Goal: Task Accomplishment & Management: Complete application form

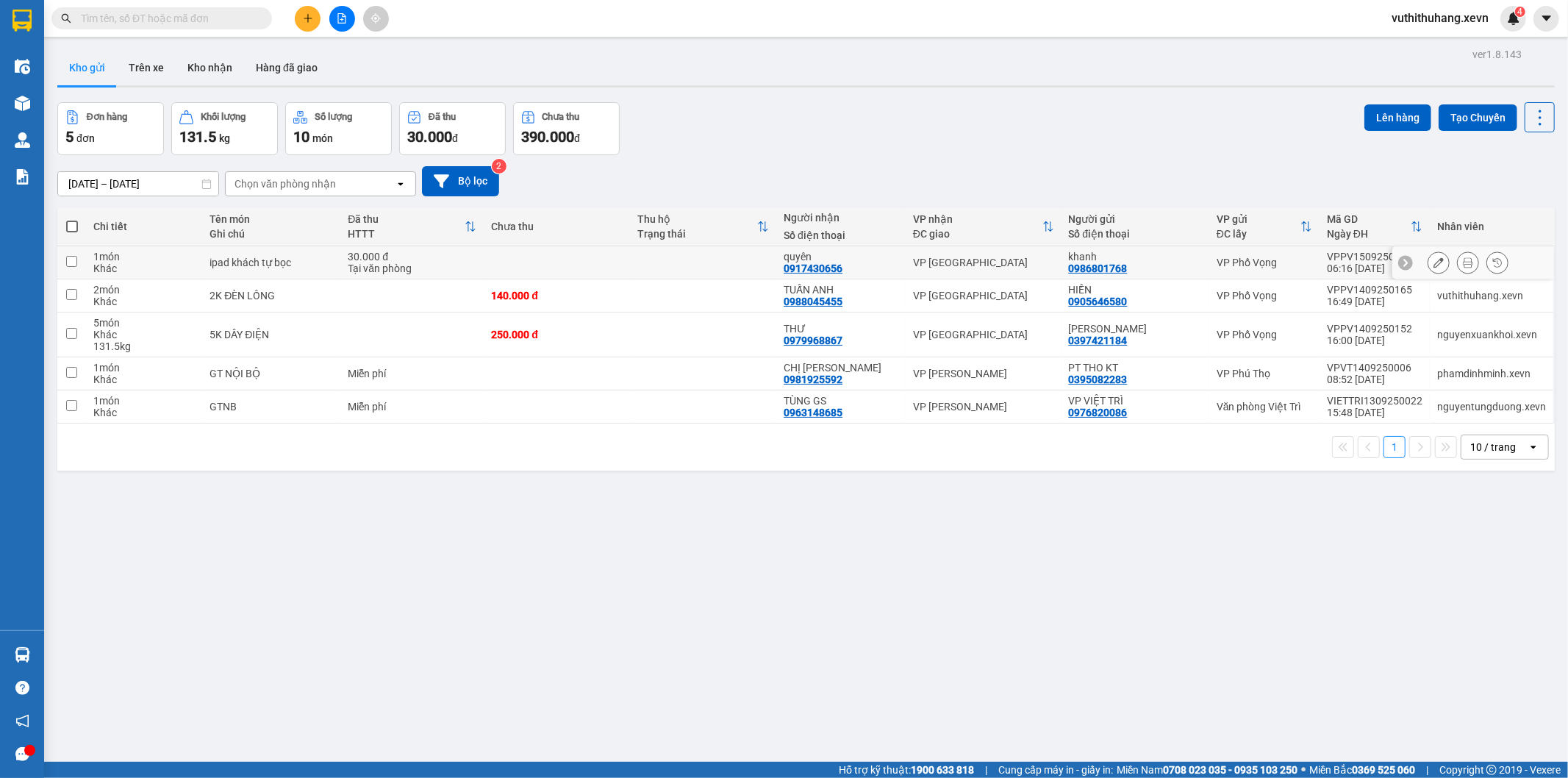
click at [1463, 266] on icon at bounding box center [1468, 262] width 10 height 10
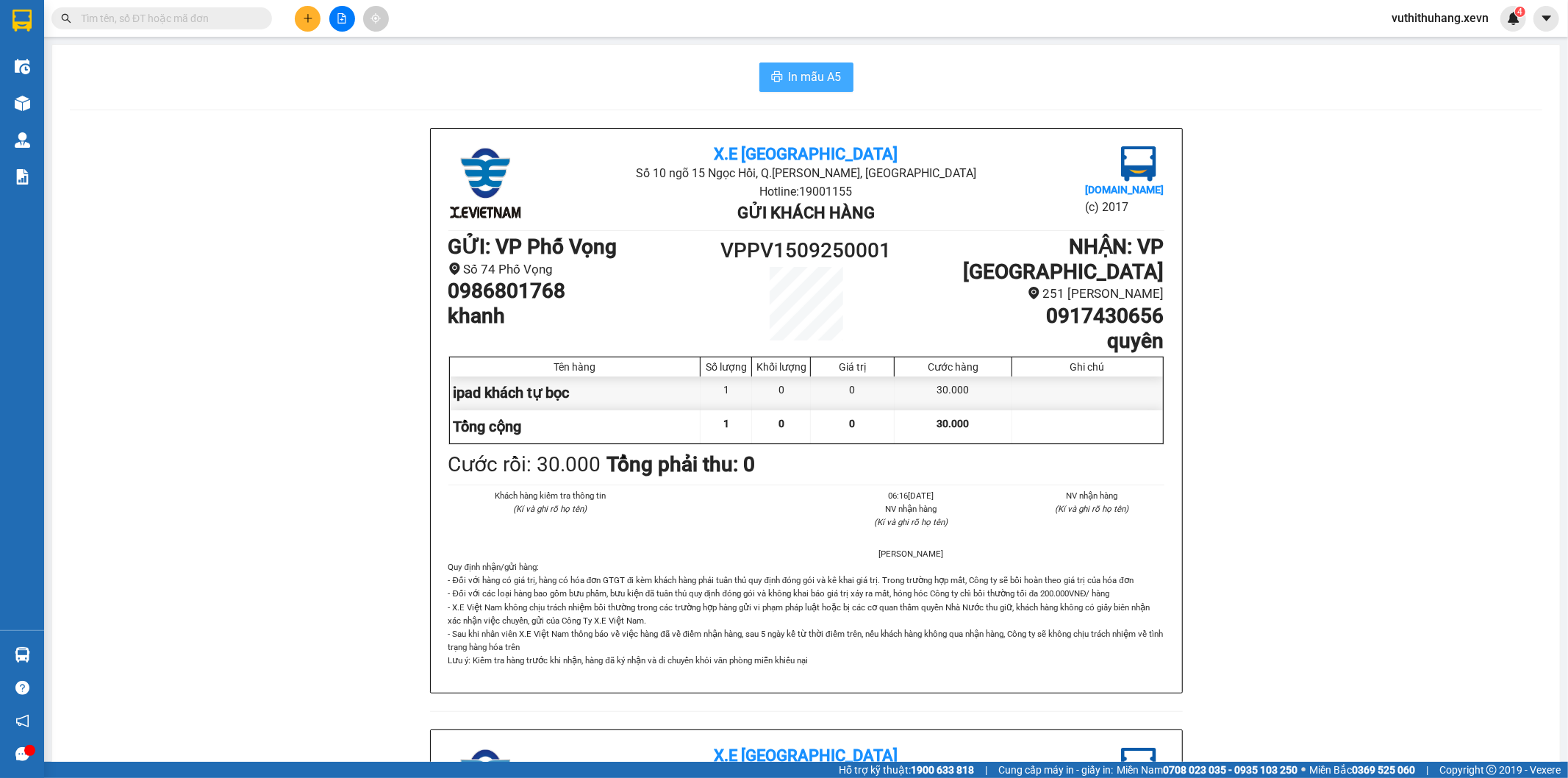
click at [823, 71] on span "In mẫu A5" at bounding box center [815, 77] width 53 height 19
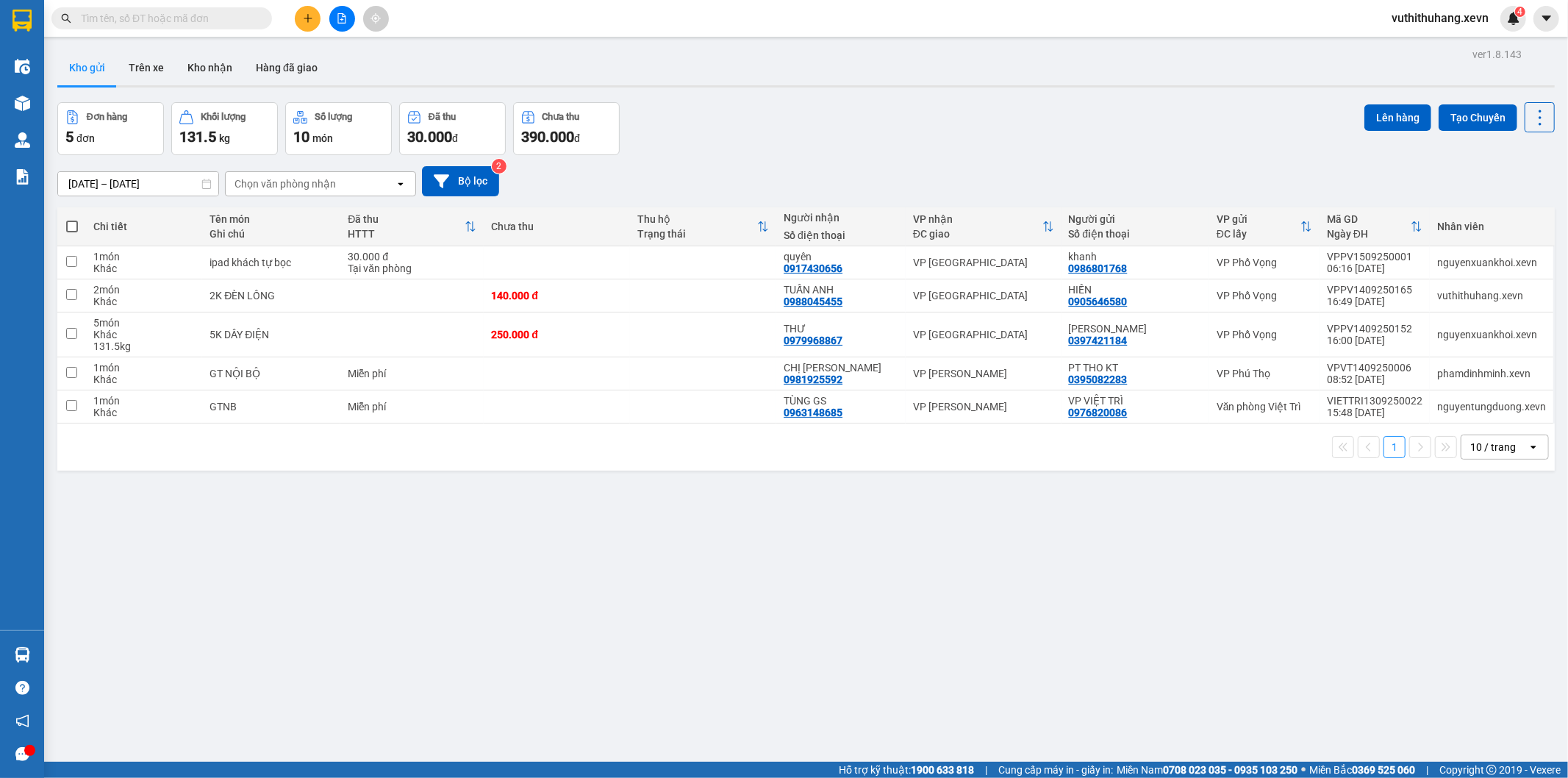
click at [299, 6] on div at bounding box center [342, 19] width 110 height 25
click at [304, 14] on icon "plus" at bounding box center [308, 19] width 10 height 10
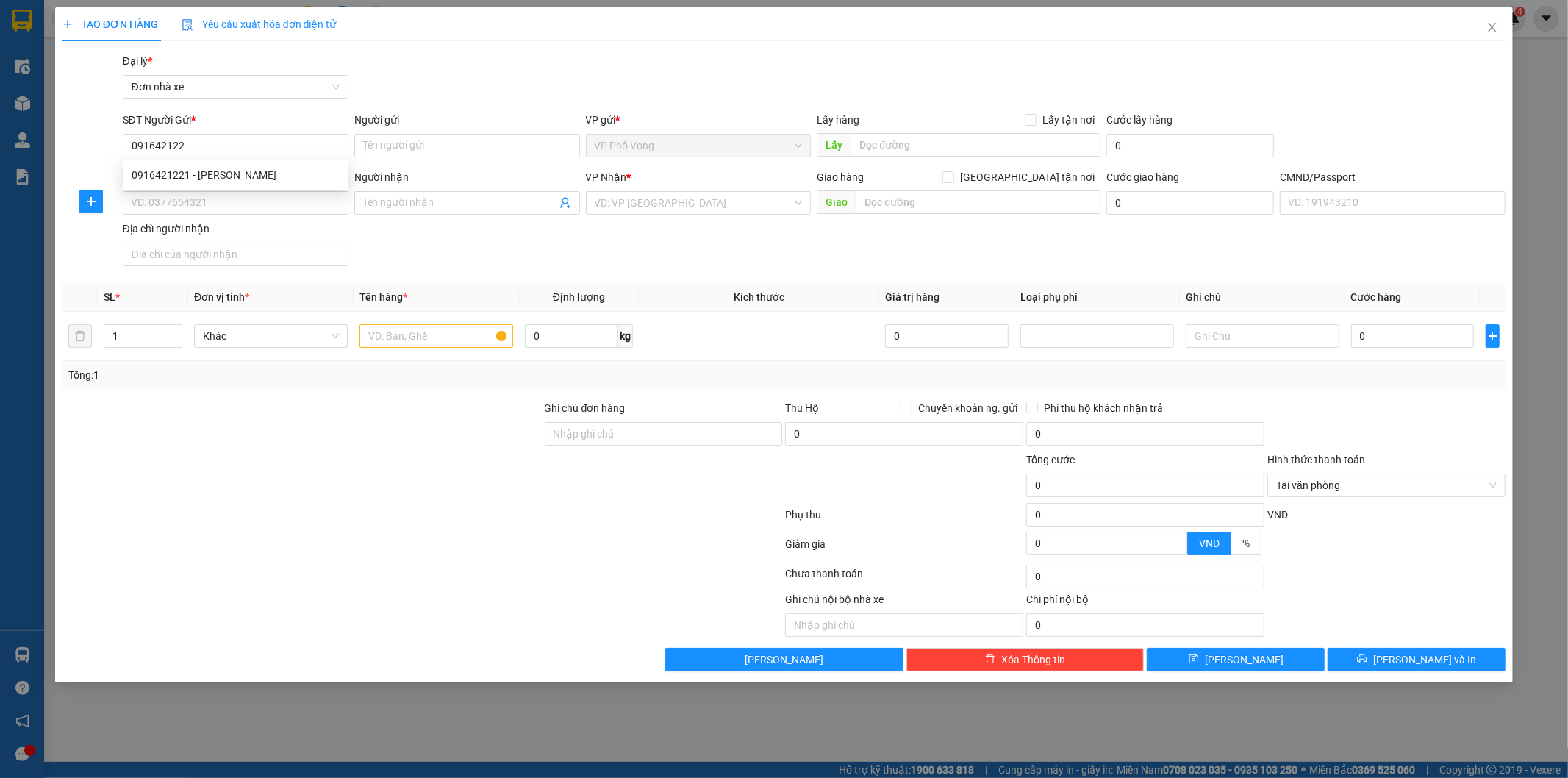
click at [327, 187] on div "0916421221 0916421221 - [PERSON_NAME]" at bounding box center [236, 175] width 226 height 30
click at [327, 181] on div "SĐT Người Nhận *" at bounding box center [236, 176] width 226 height 16
click at [327, 191] on input "SĐT Người Nhận *" at bounding box center [236, 203] width 226 height 24
click at [321, 196] on input "SĐT Người Nhận *" at bounding box center [236, 203] width 226 height 24
click at [326, 150] on input "091642122" at bounding box center [236, 146] width 226 height 24
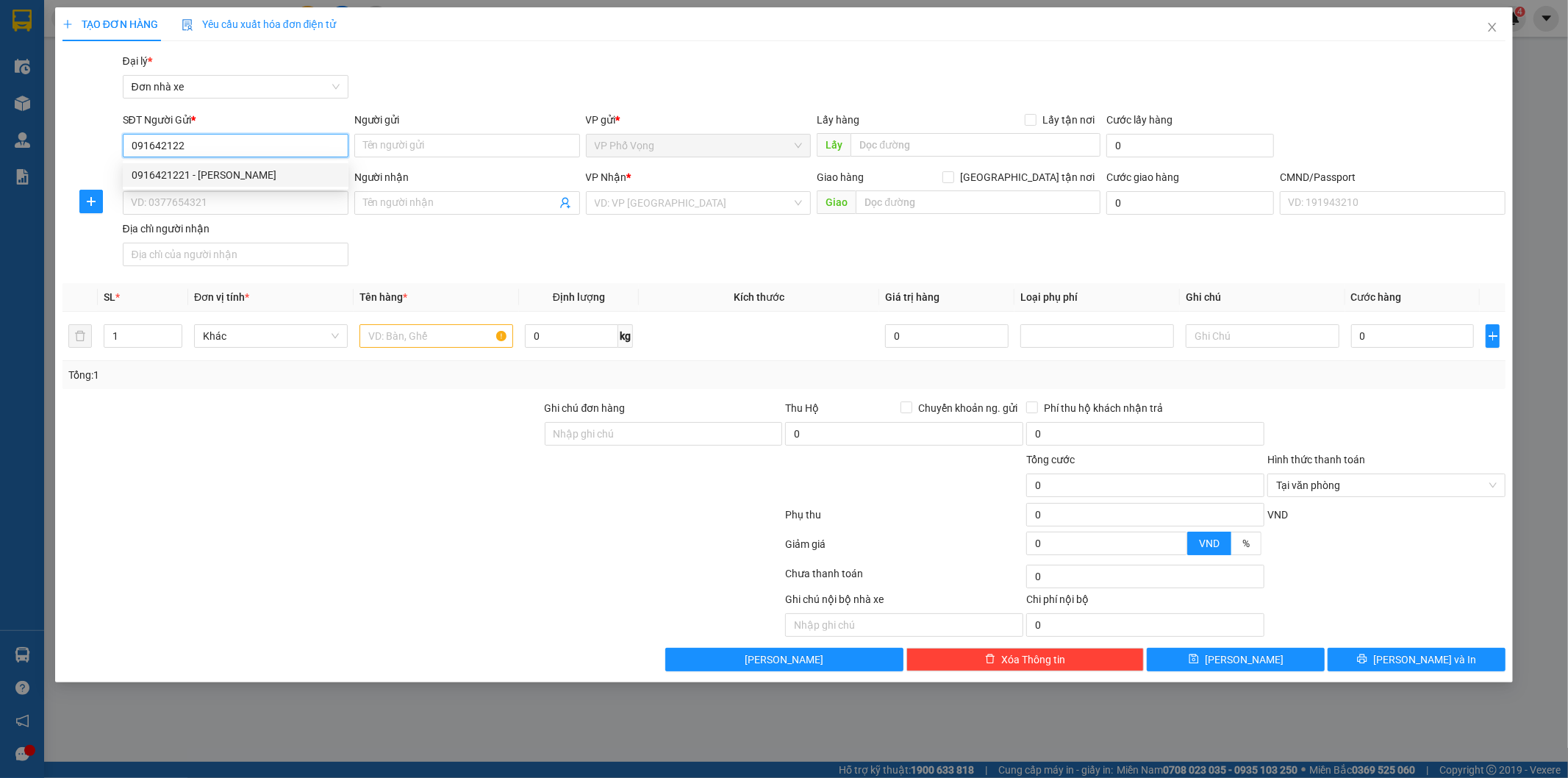
click at [240, 167] on div "0916421221 - [PERSON_NAME]" at bounding box center [235, 175] width 208 height 16
type input "0916421221"
type input "[PERSON_NAME]"
type input "0912897596"
type input "PHƯƠNG"
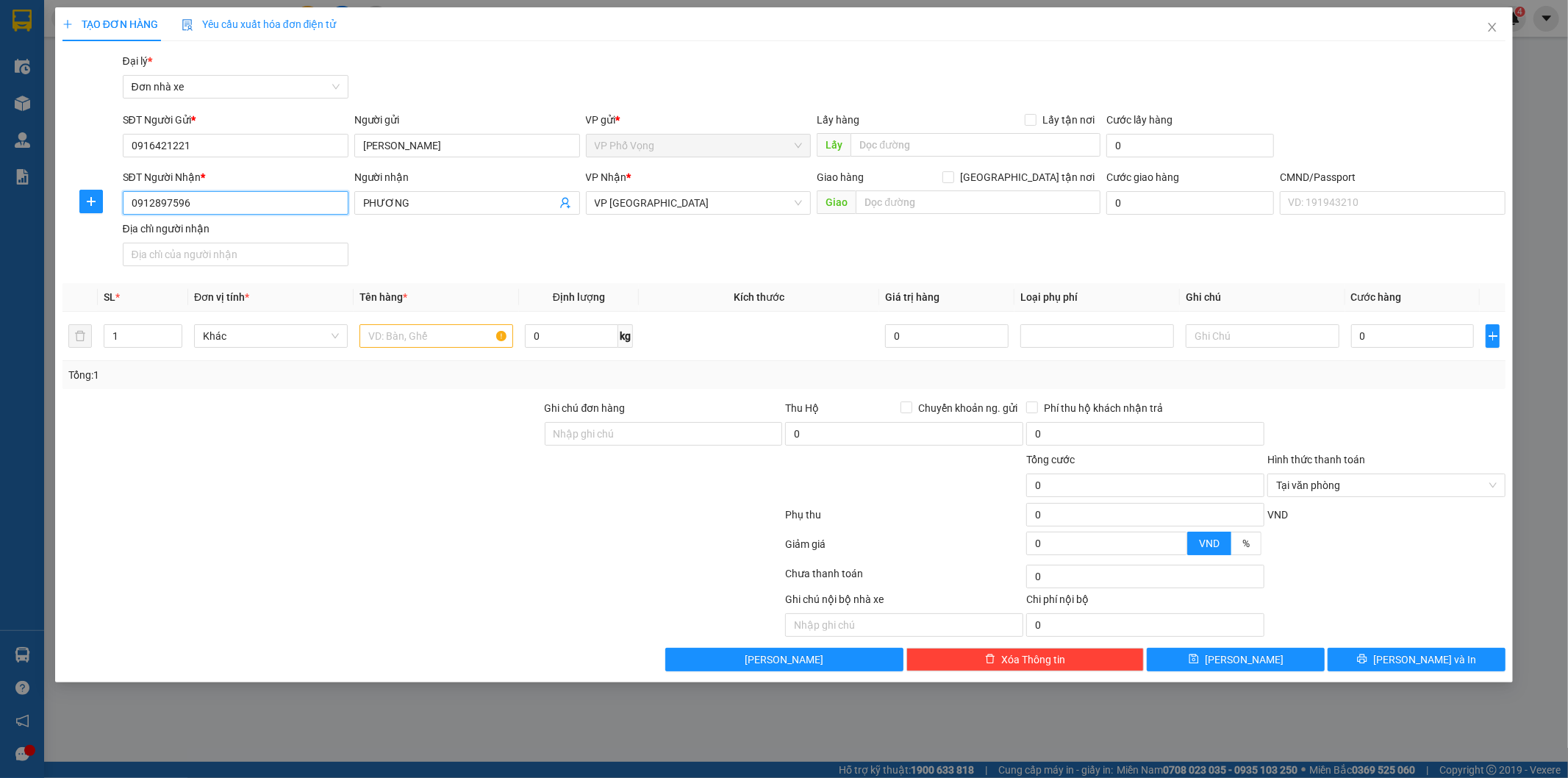
drag, startPoint x: 224, startPoint y: 204, endPoint x: 0, endPoint y: 216, distance: 224.3
click at [0, 216] on div "TẠO ĐƠN HÀNG Yêu cầu xuất hóa đơn điện tử Transit Pickup Surcharge Ids Transit …" at bounding box center [784, 389] width 1568 height 778
type input "0965173492"
click at [245, 204] on div "SĐT Người Nhận * 0965173492" at bounding box center [236, 194] width 226 height 52
click at [244, 206] on input "0965173492" at bounding box center [236, 203] width 226 height 24
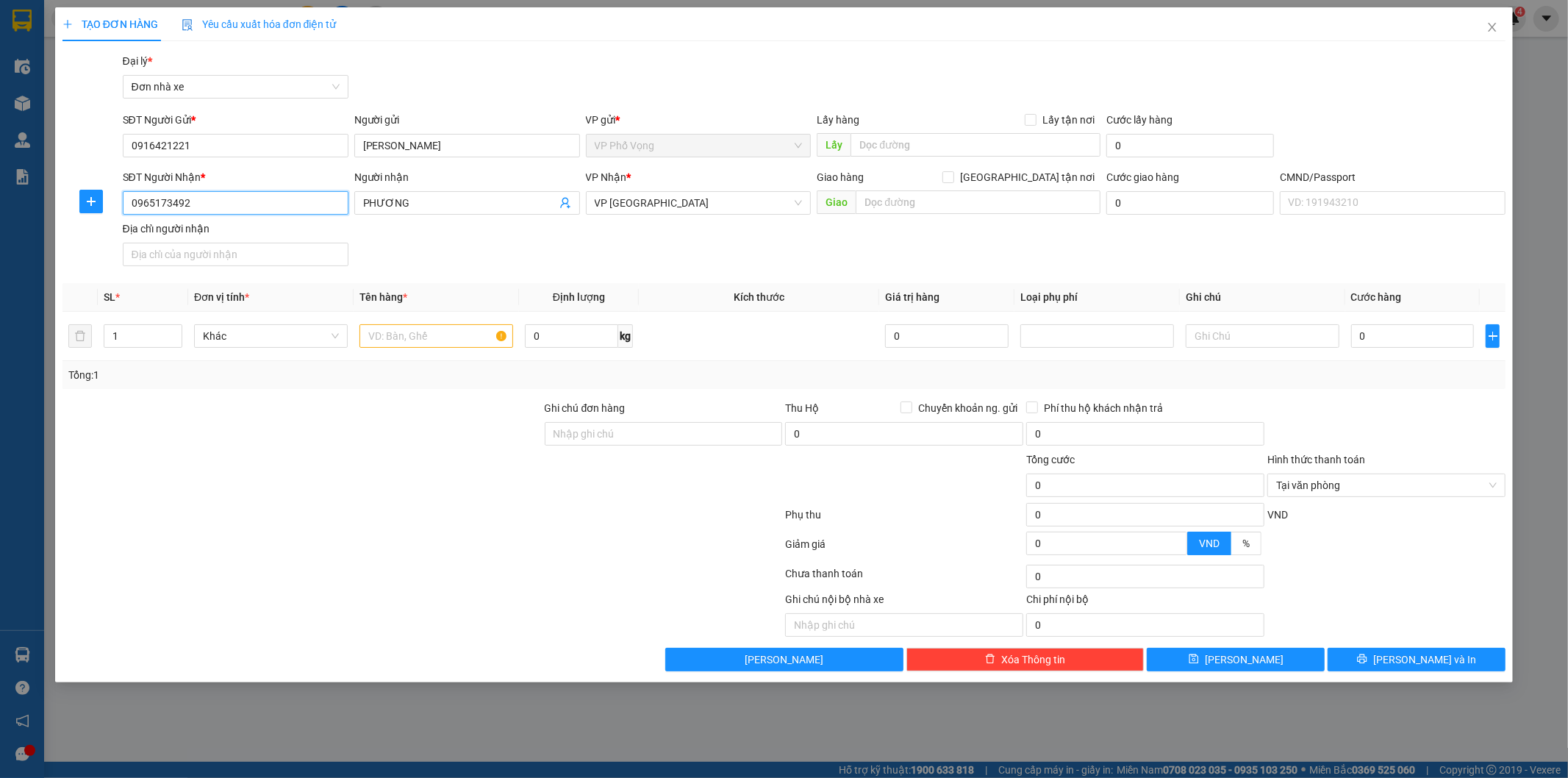
drag, startPoint x: 189, startPoint y: 209, endPoint x: 319, endPoint y: 196, distance: 130.6
click at [195, 207] on input "0965173492" at bounding box center [236, 203] width 226 height 24
drag, startPoint x: 400, startPoint y: 196, endPoint x: 0, endPoint y: 210, distance: 400.2
click at [1, 209] on div "TẠO ĐƠN HÀNG Yêu cầu xuất hóa đơn điện tử Transit Pickup Surcharge Ids Transit …" at bounding box center [784, 389] width 1568 height 778
type input "v"
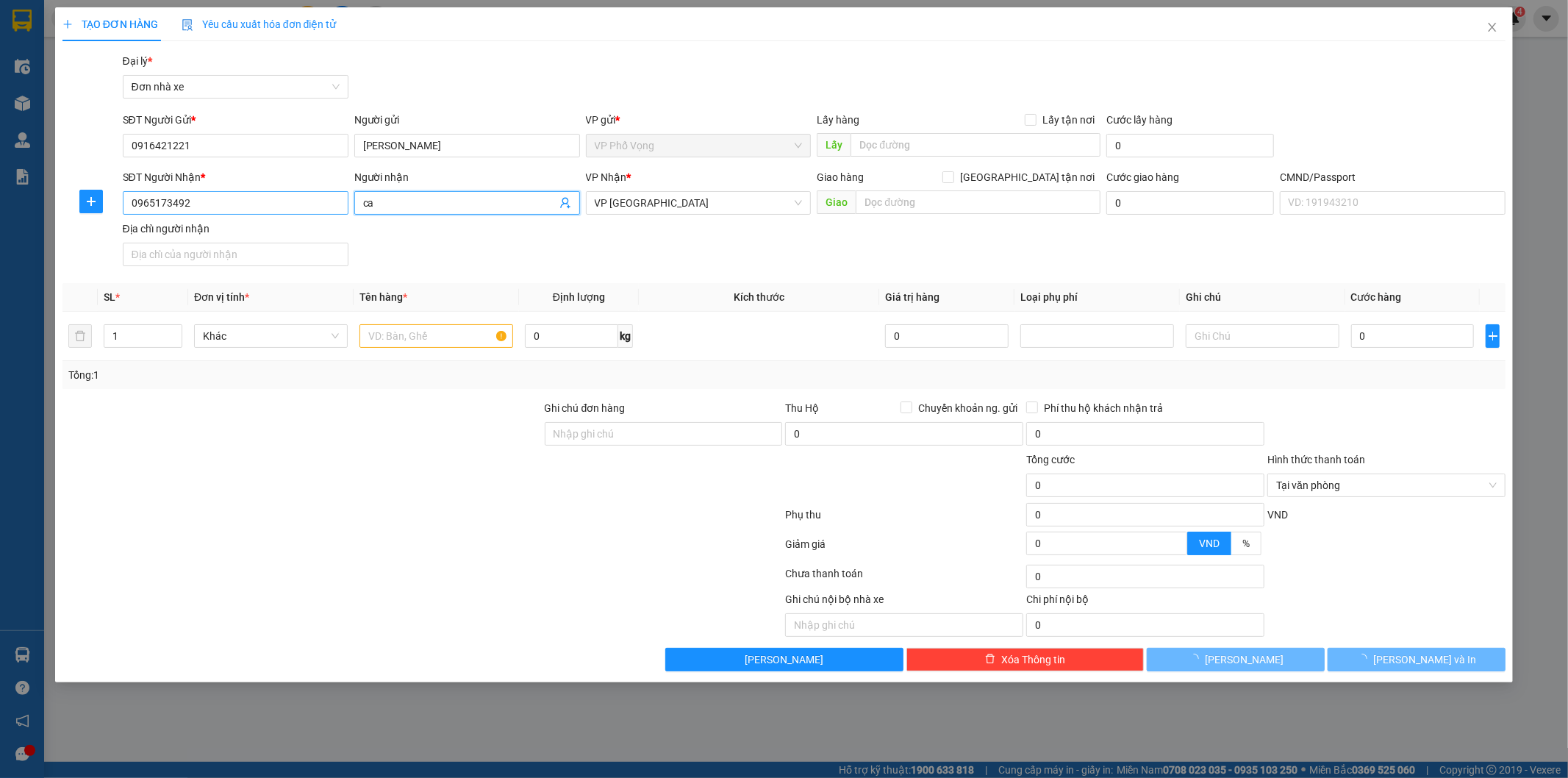
type input "c"
drag, startPoint x: 403, startPoint y: 210, endPoint x: 406, endPoint y: 202, distance: 8.5
click at [406, 202] on input "CA" at bounding box center [460, 203] width 193 height 16
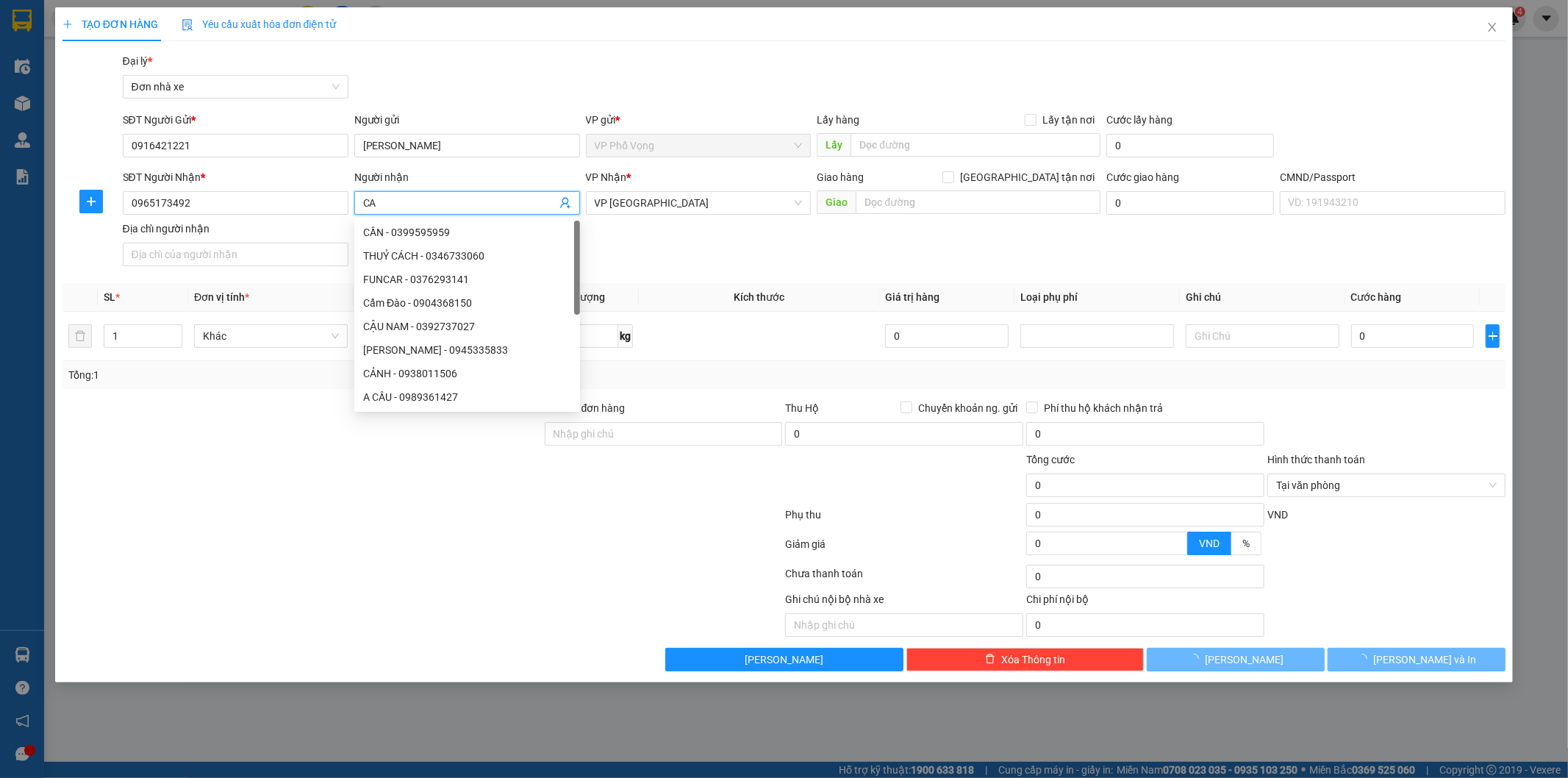
type input "C"
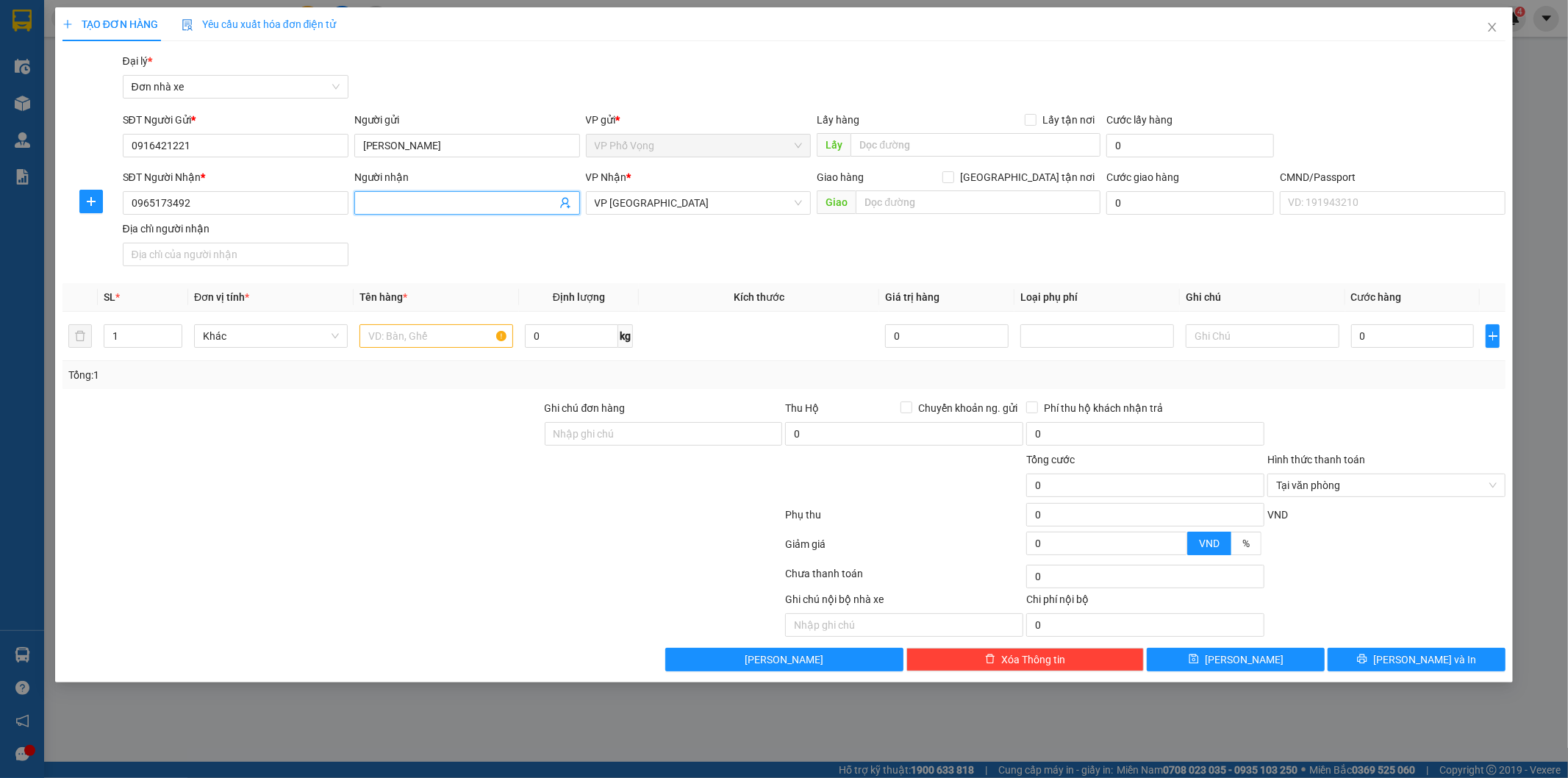
click at [505, 193] on span at bounding box center [467, 203] width 226 height 24
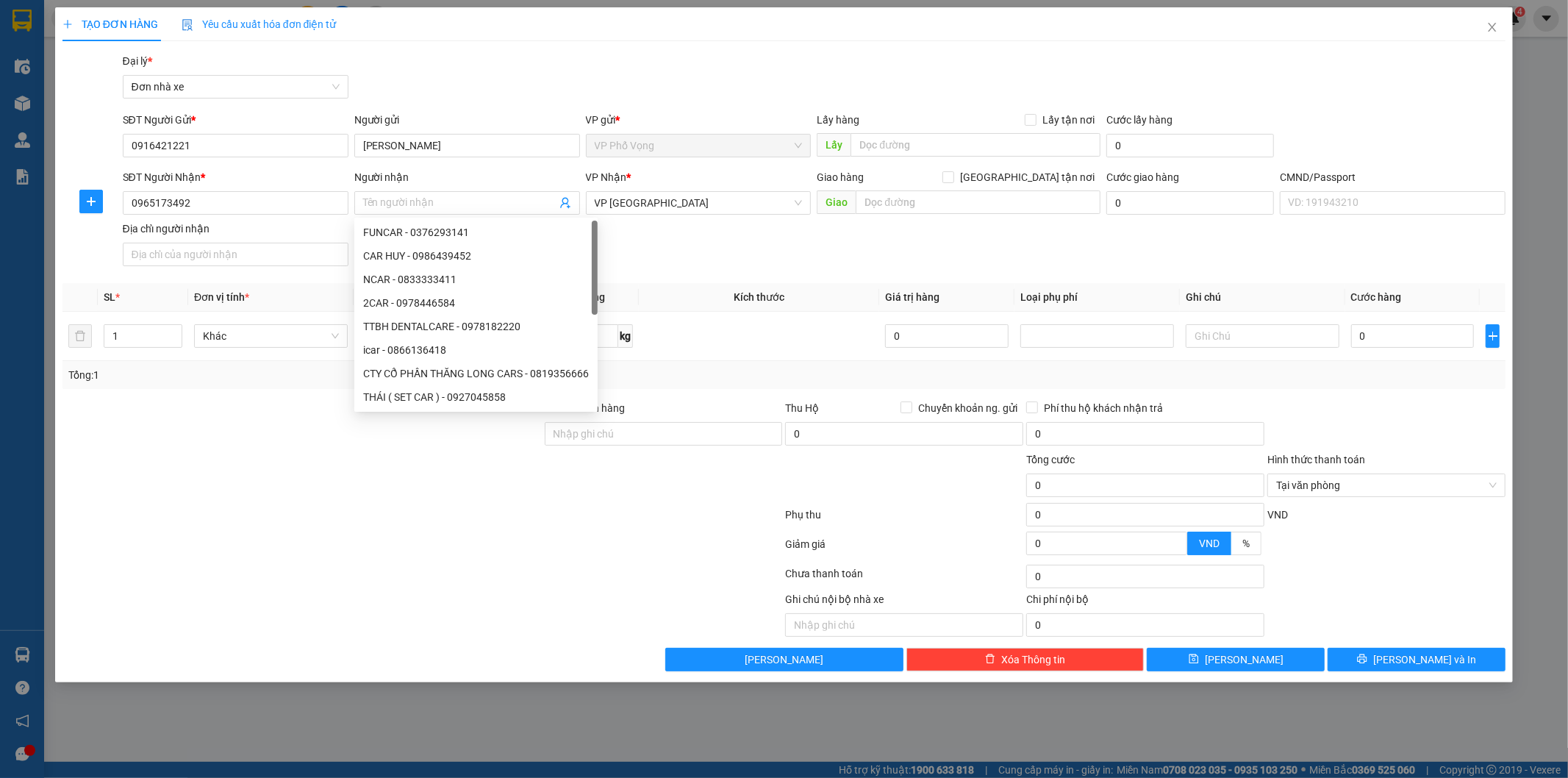
click at [483, 218] on div "8570771 FUNCAR - 0376293141 CAR HUY - 0986439452 NCAR - 0833333411 2CAR - 09784…" at bounding box center [476, 315] width 243 height 194
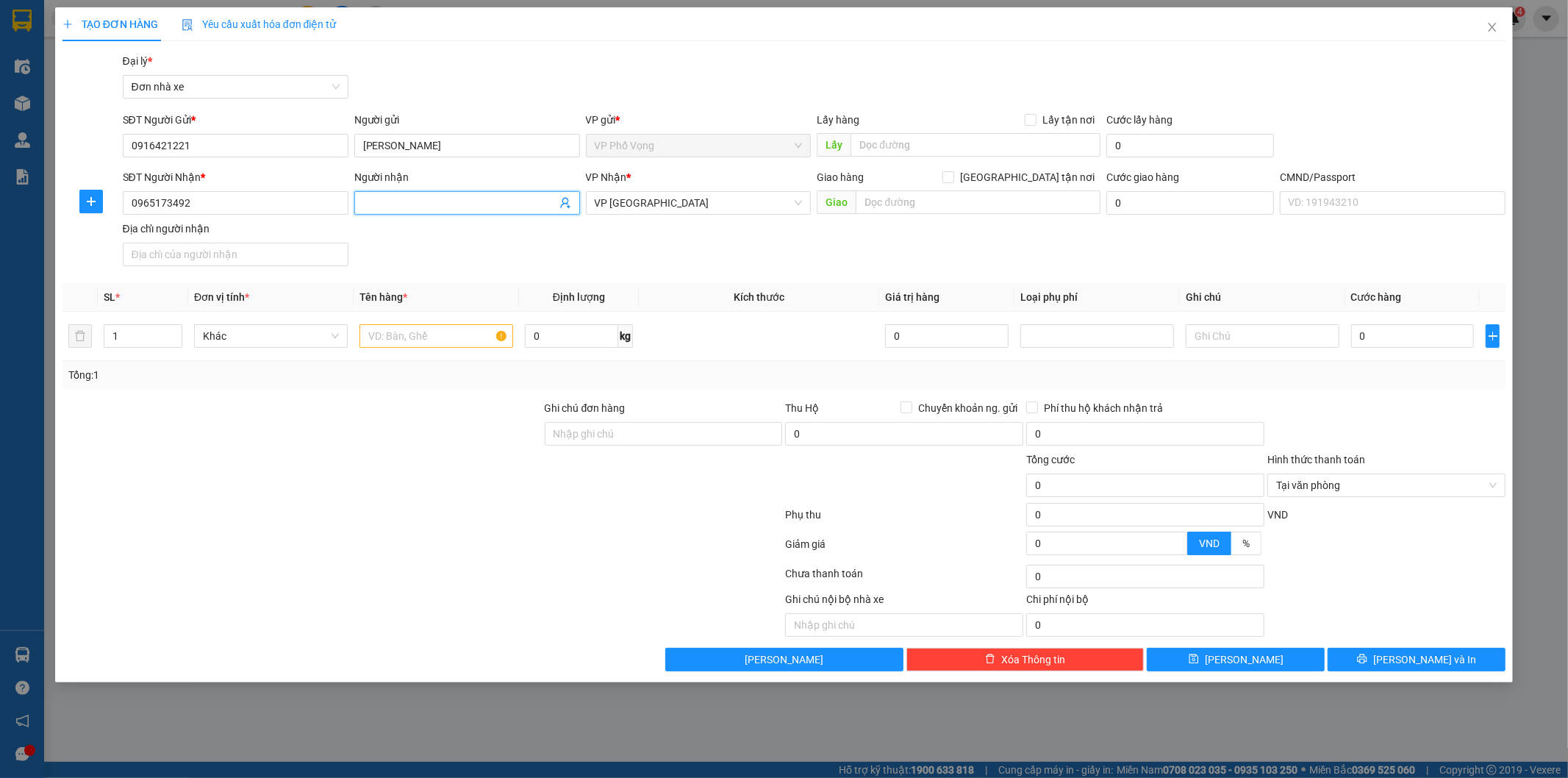
click at [478, 199] on input "Người nhận" at bounding box center [460, 203] width 193 height 16
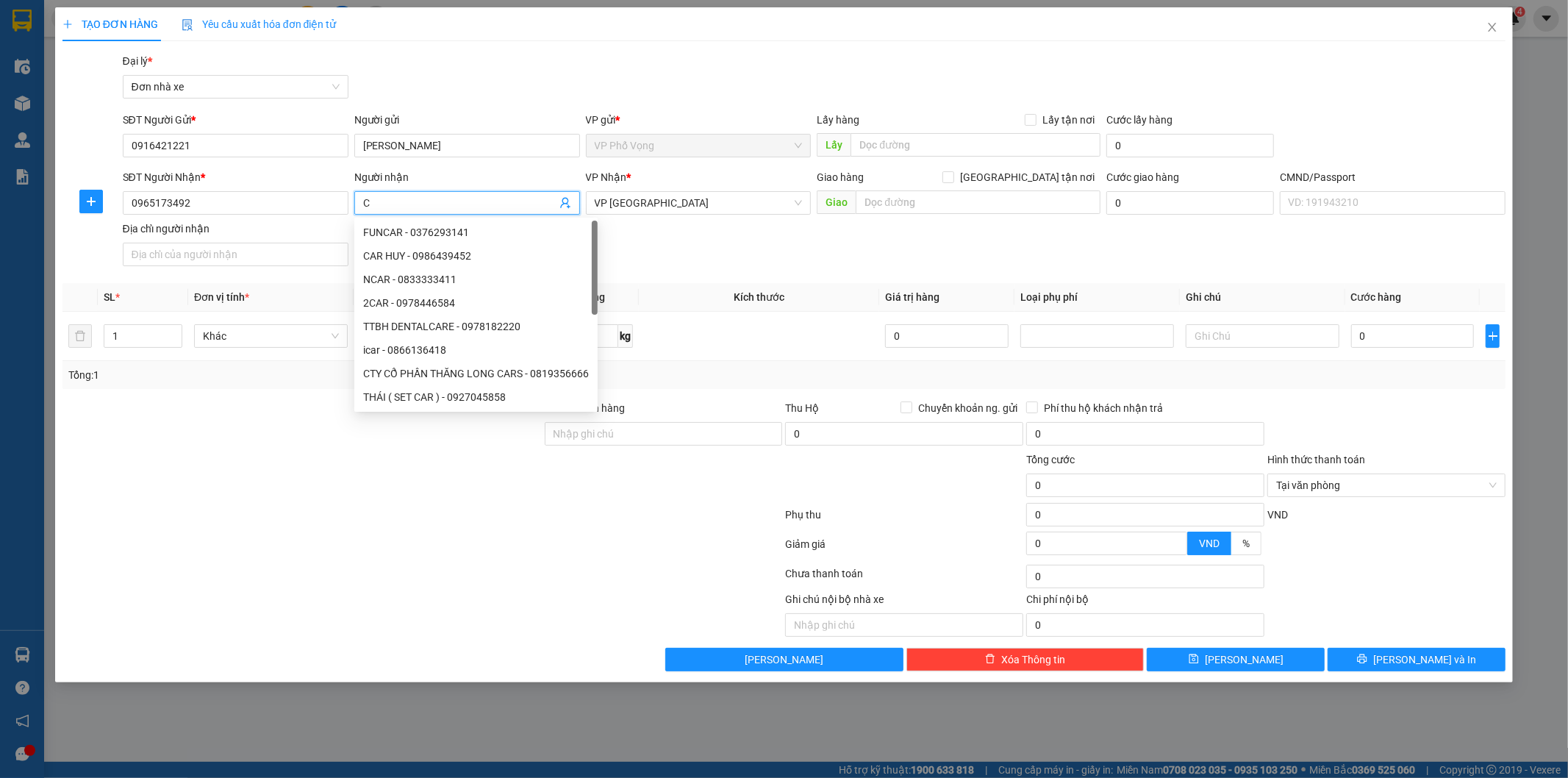
type input "CA"
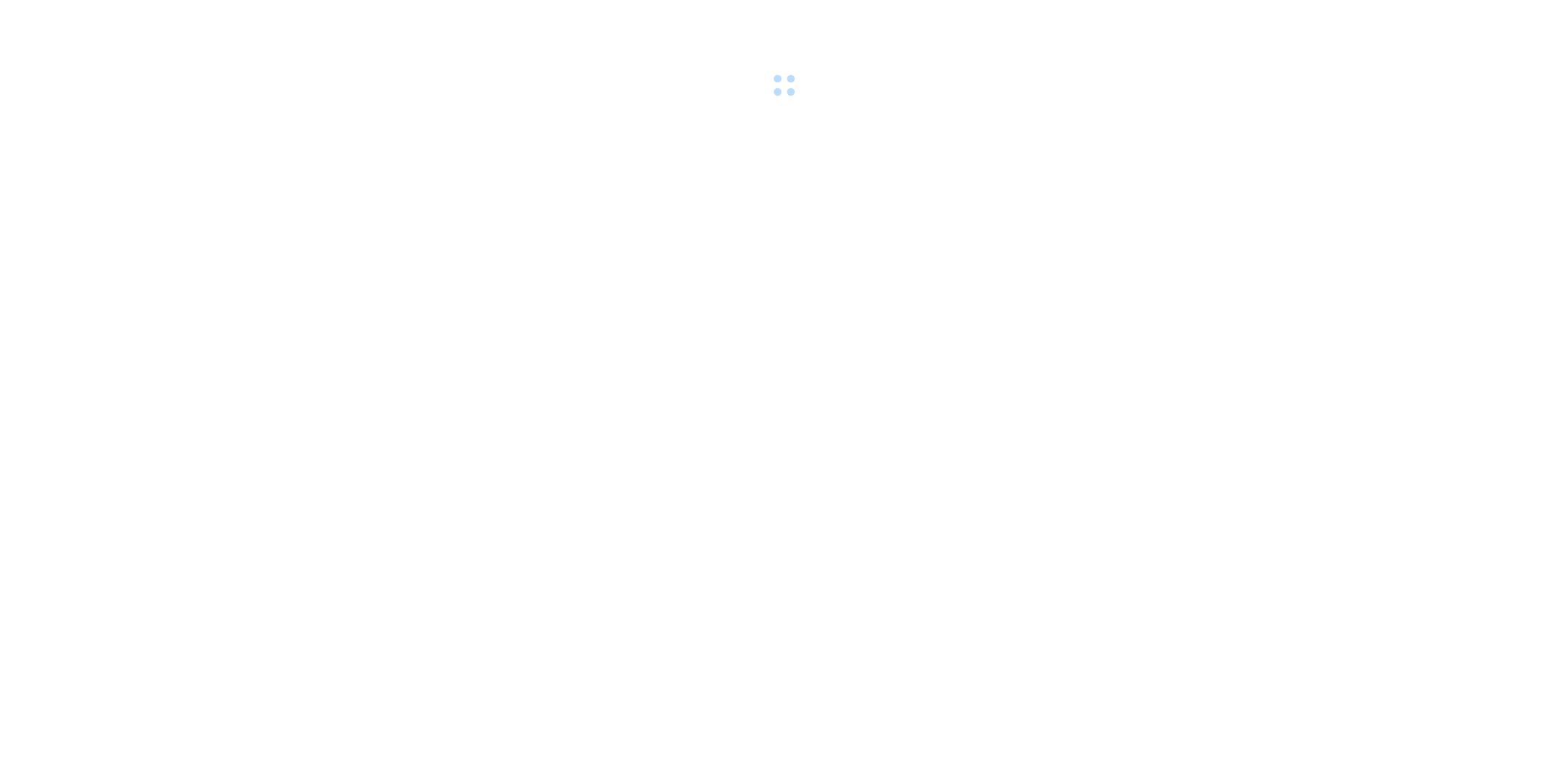
click at [477, 193] on body at bounding box center [784, 389] width 1568 height 778
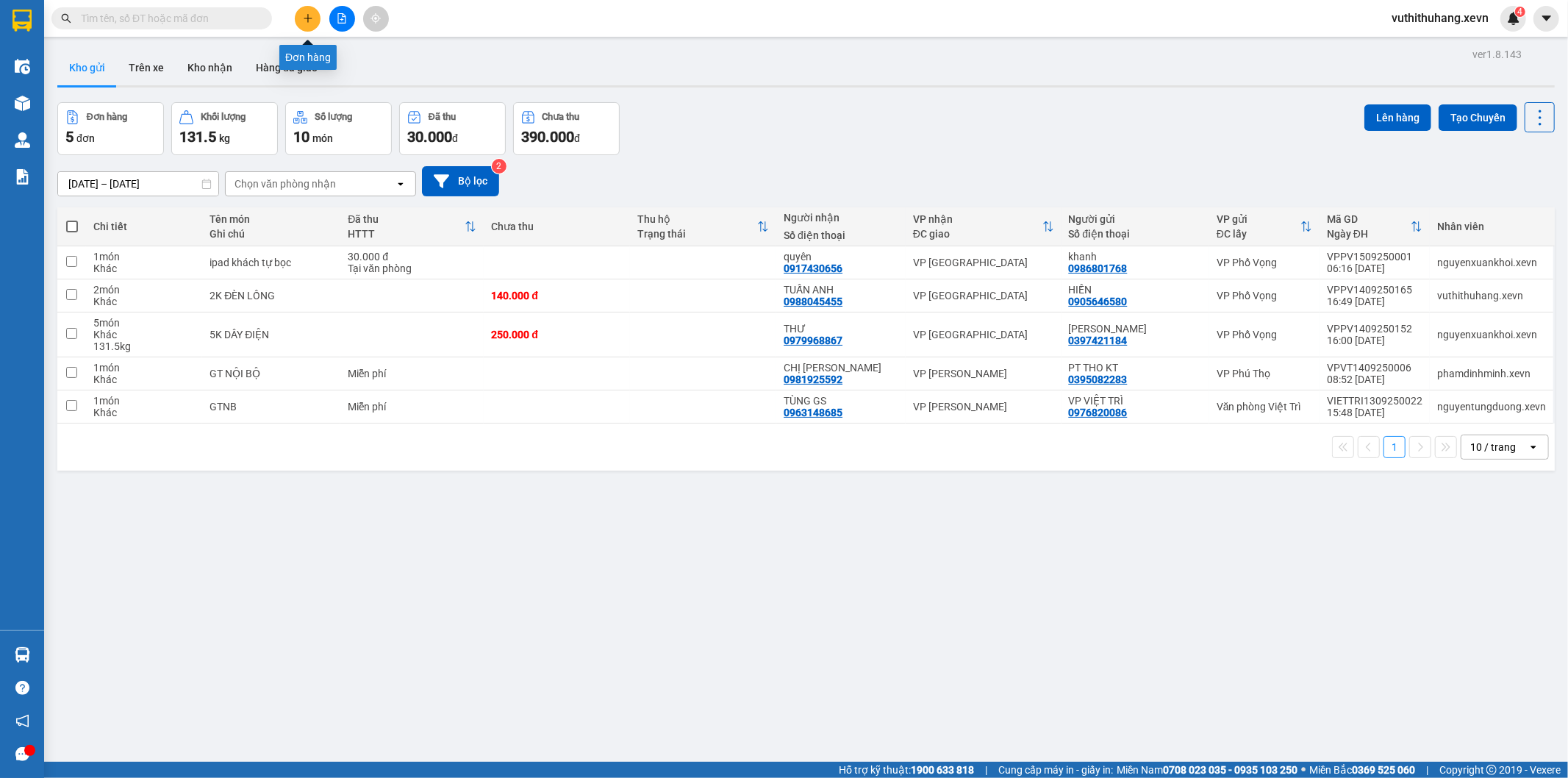
click at [306, 25] on button at bounding box center [308, 19] width 25 height 25
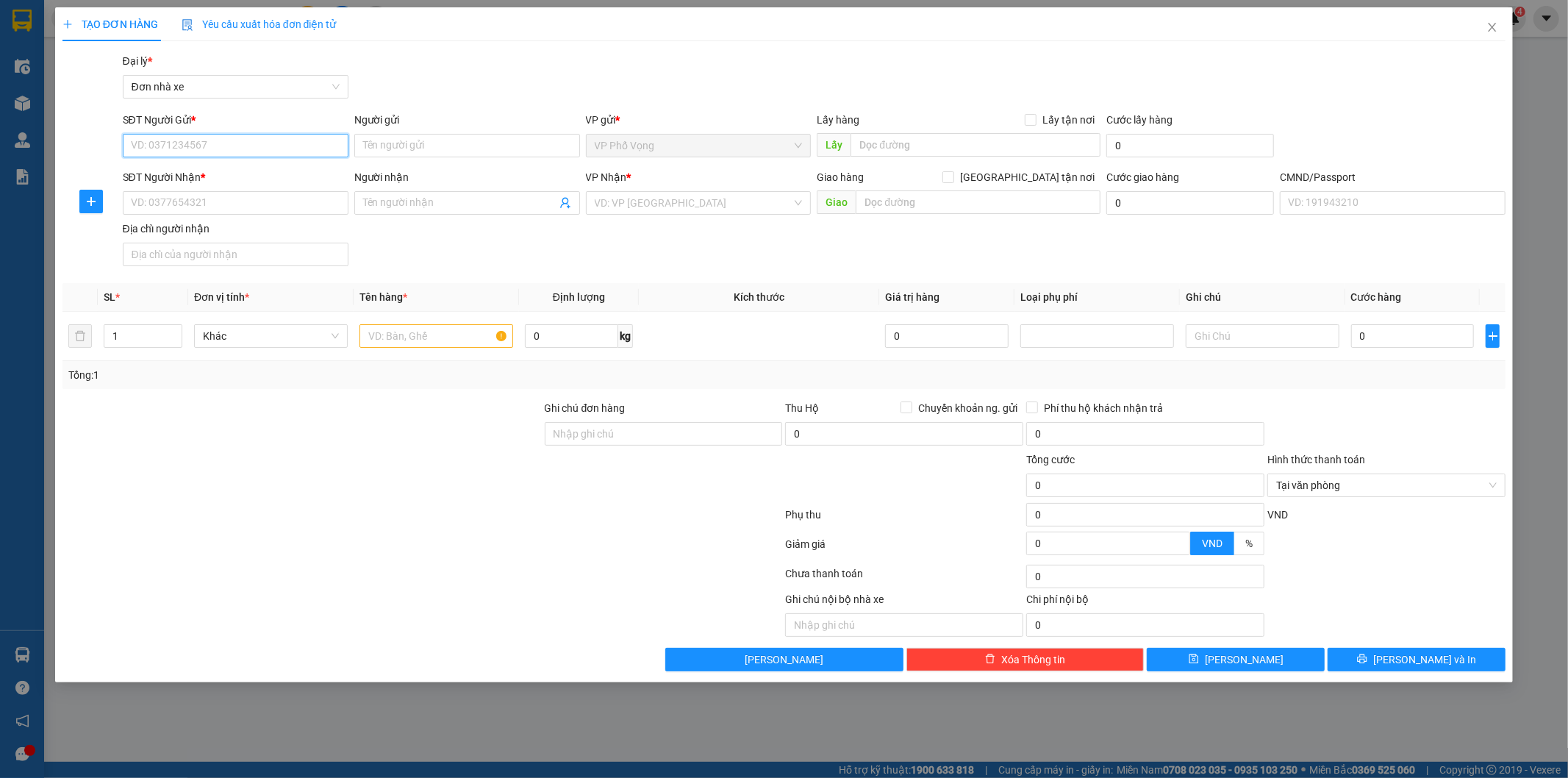
click at [274, 147] on input "SĐT Người Gửi *" at bounding box center [236, 146] width 226 height 24
click at [1493, 25] on icon "close" at bounding box center [1493, 27] width 12 height 12
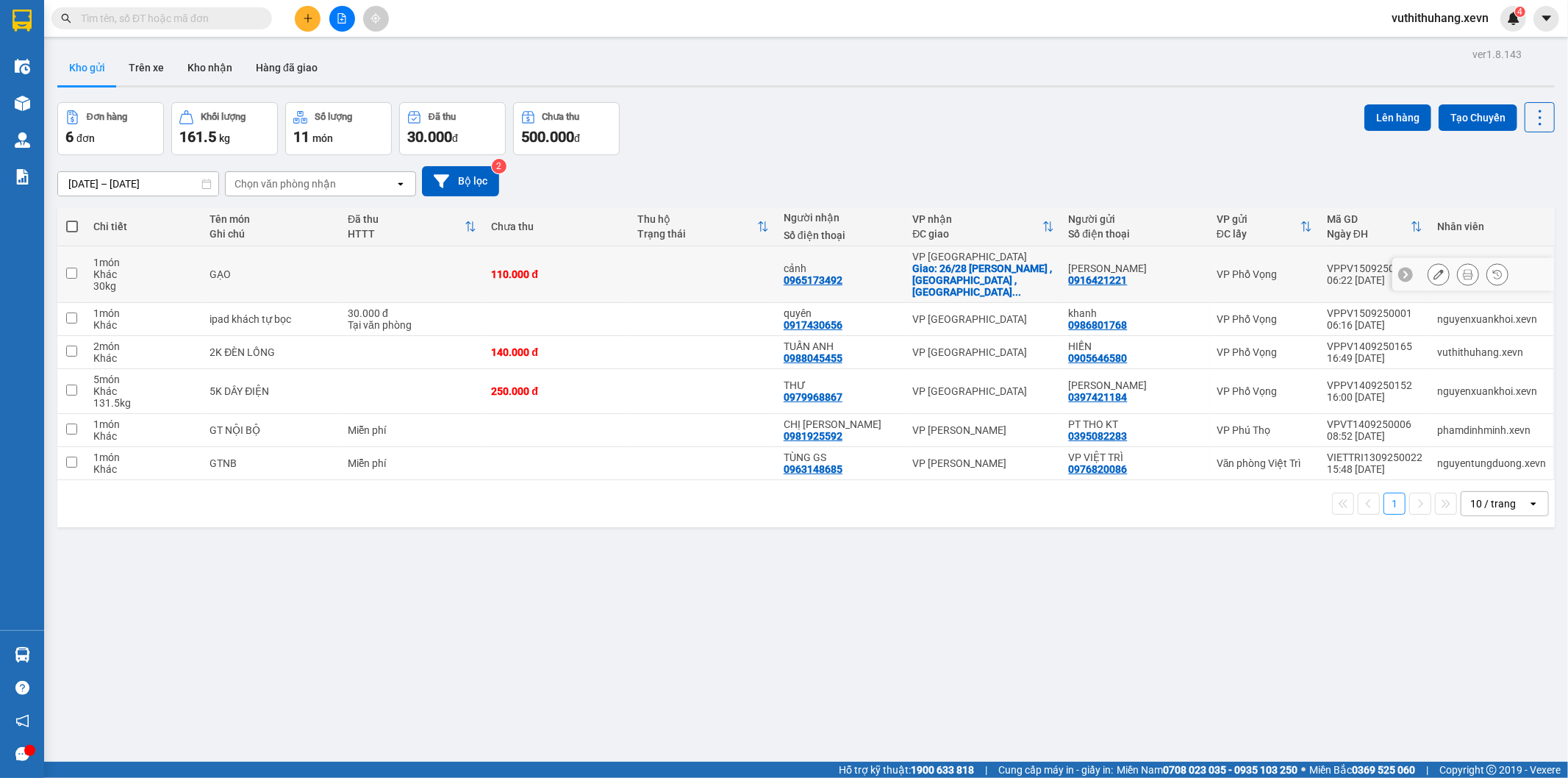
click at [1463, 269] on icon at bounding box center [1468, 274] width 10 height 10
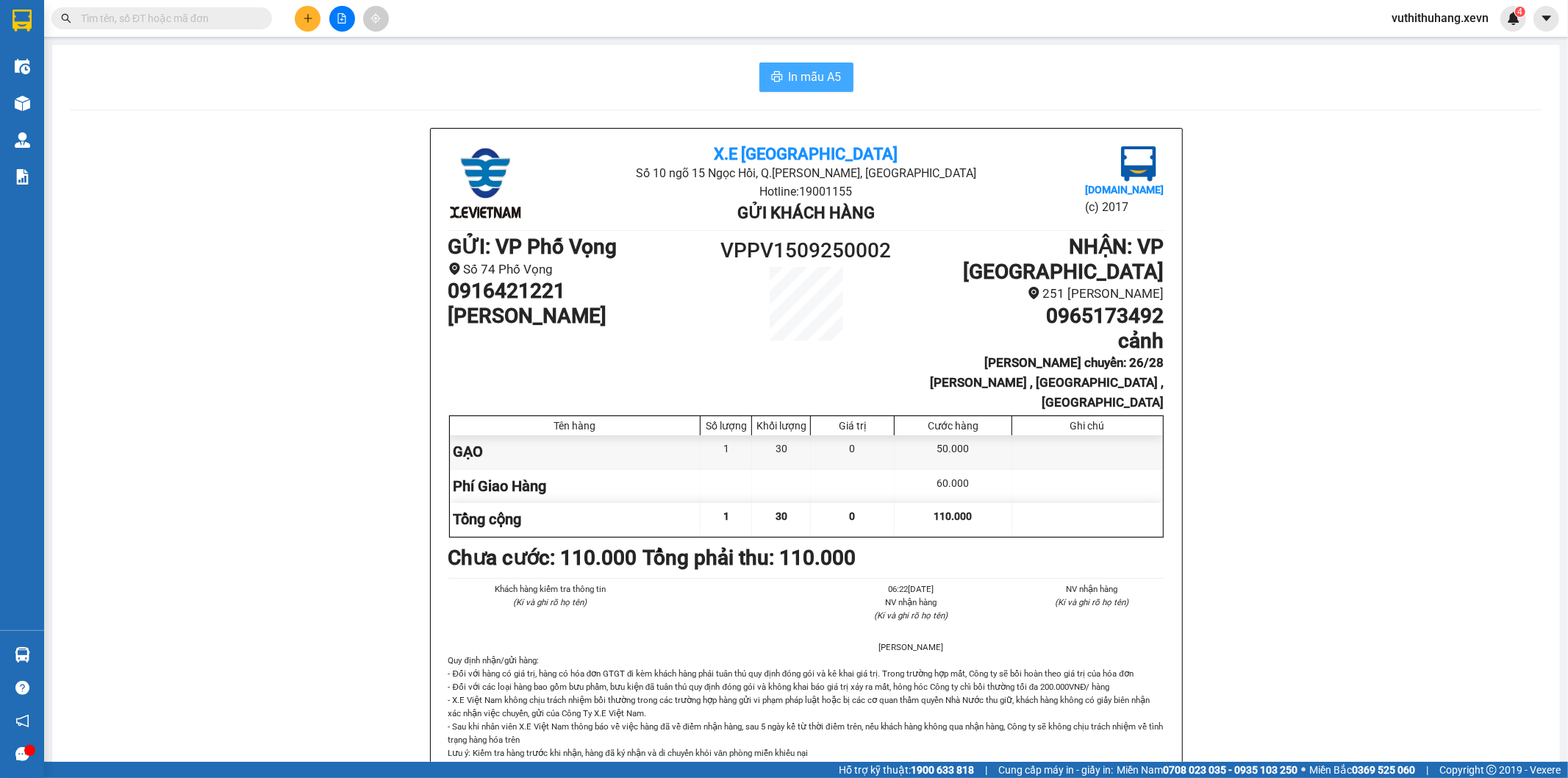
click at [832, 89] on button "In mẫu A5" at bounding box center [806, 77] width 94 height 30
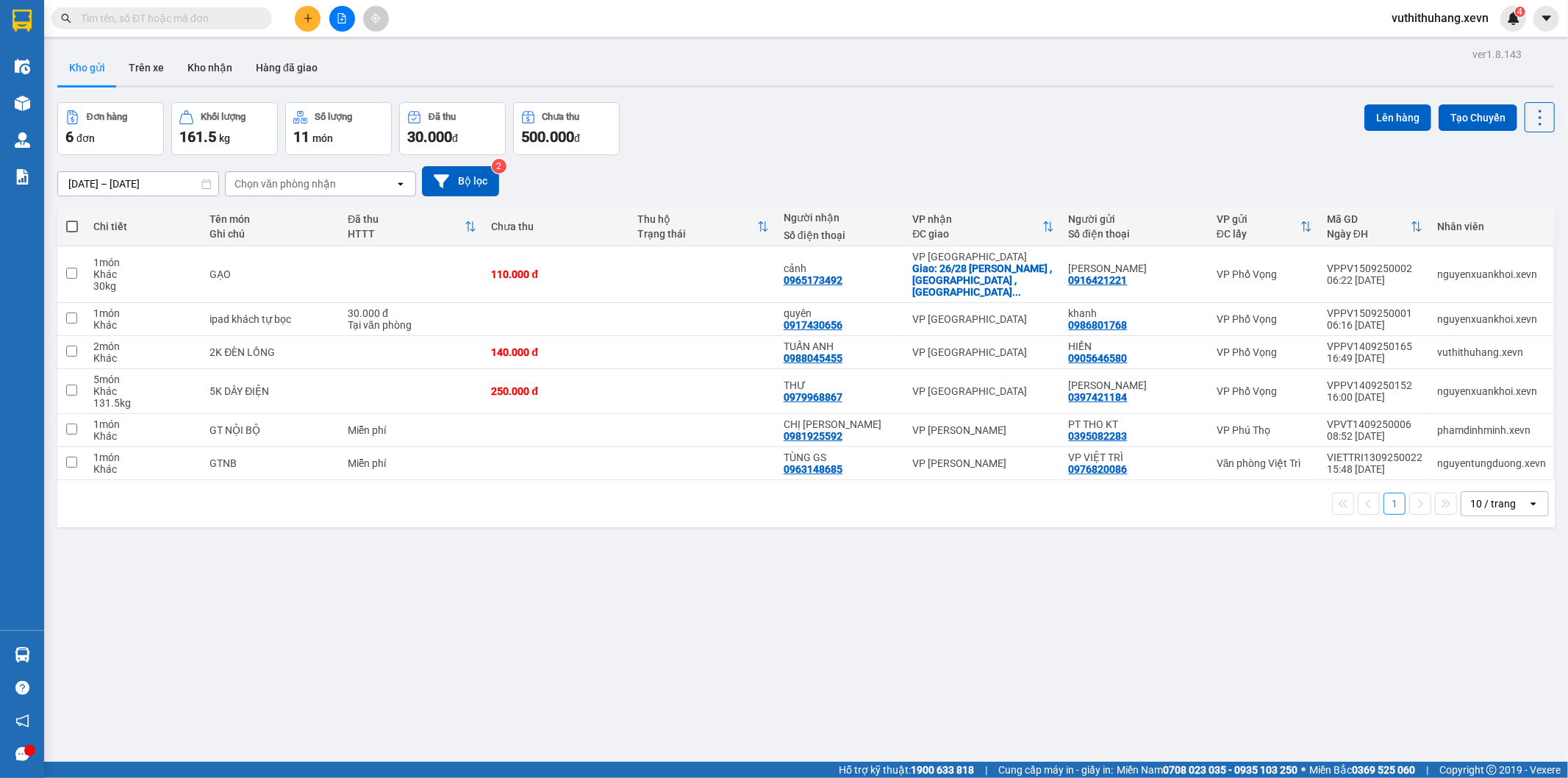
click at [518, 17] on div "Kết quả tìm kiếm ( 0 ) Bộ lọc No Data vuthithuhang.xevn 4" at bounding box center [784, 18] width 1568 height 36
click at [303, 20] on icon "plus" at bounding box center [308, 19] width 10 height 10
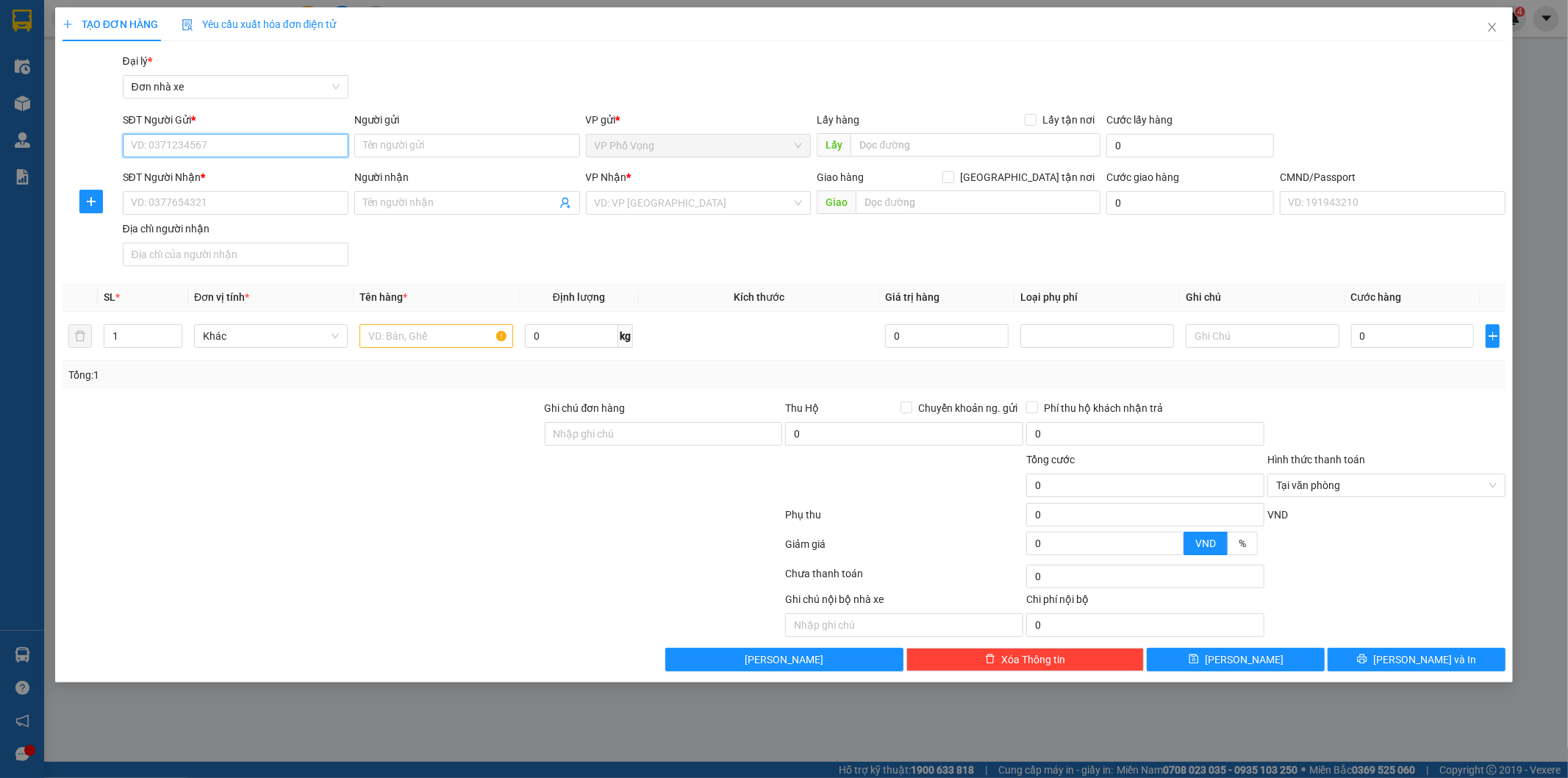
click at [297, 141] on input "SĐT Người Gửi *" at bounding box center [236, 146] width 226 height 24
type input "0399226968"
click at [295, 174] on div "0399226968 - Cần" at bounding box center [235, 175] width 208 height 16
type input "Cần"
type input "0814449333"
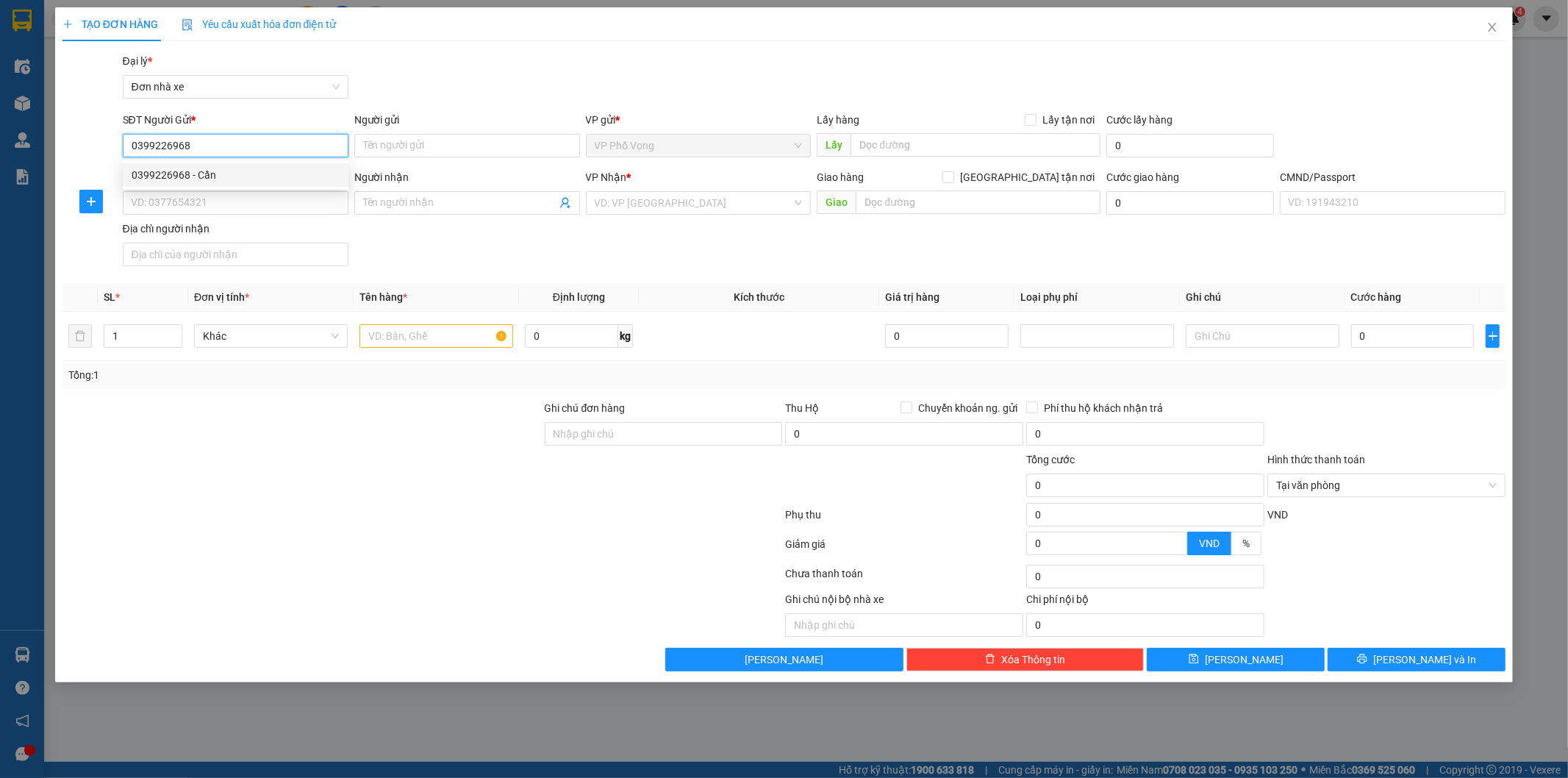
type input "NGUYỄN THỊ HUỆ"
type input "027300000441 NGUYỄN THỊ HUỆ"
type input "0399226968"
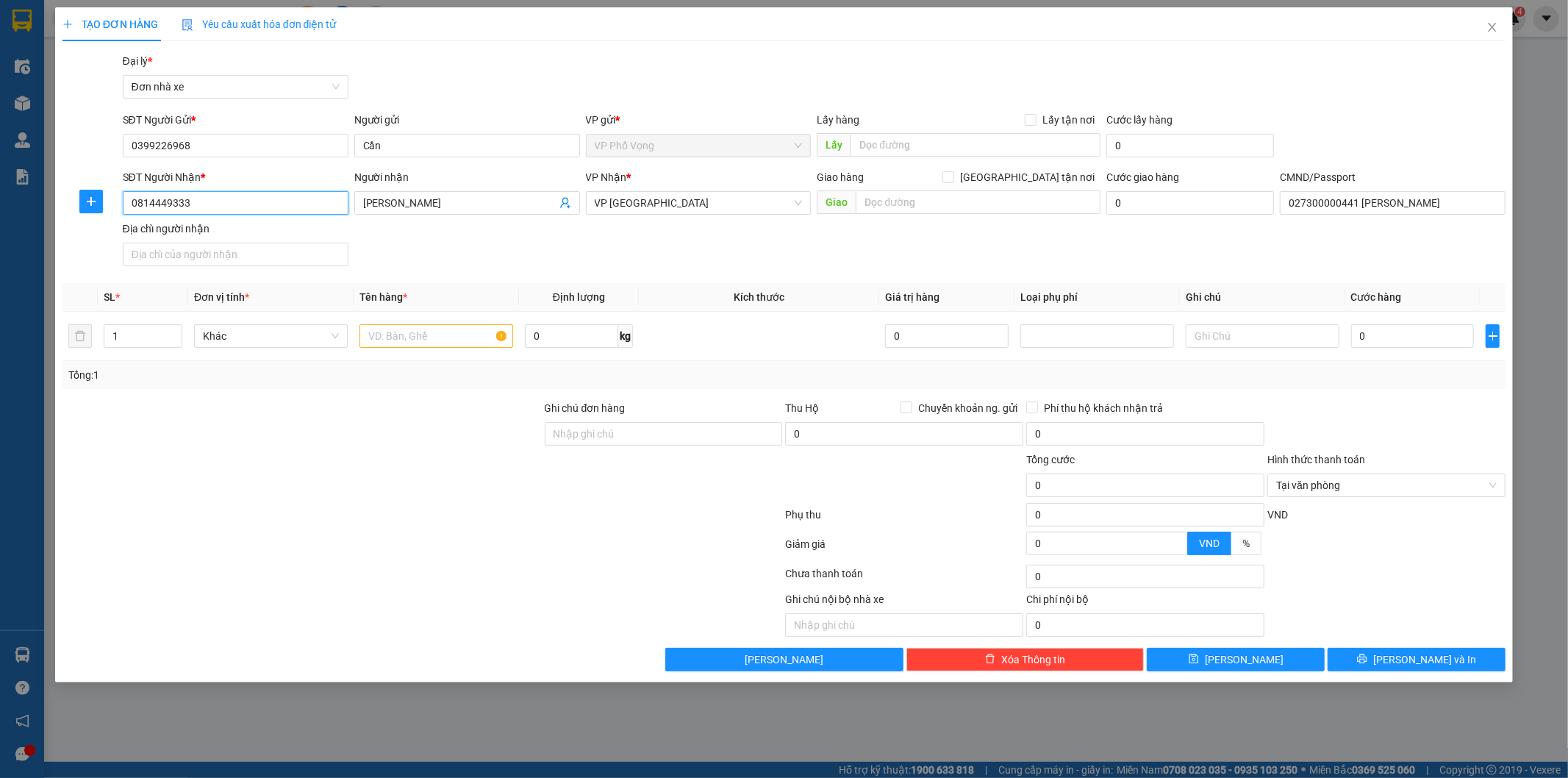
drag, startPoint x: 262, startPoint y: 193, endPoint x: 0, endPoint y: 262, distance: 270.9
click at [0, 262] on div "TẠO ĐƠN HÀNG Yêu cầu xuất hóa đơn điện tử Transit Pickup Surcharge Ids Transit …" at bounding box center [784, 389] width 1568 height 778
click at [388, 336] on input "text" at bounding box center [436, 336] width 153 height 24
type input "MY PHAM"
type input "2"
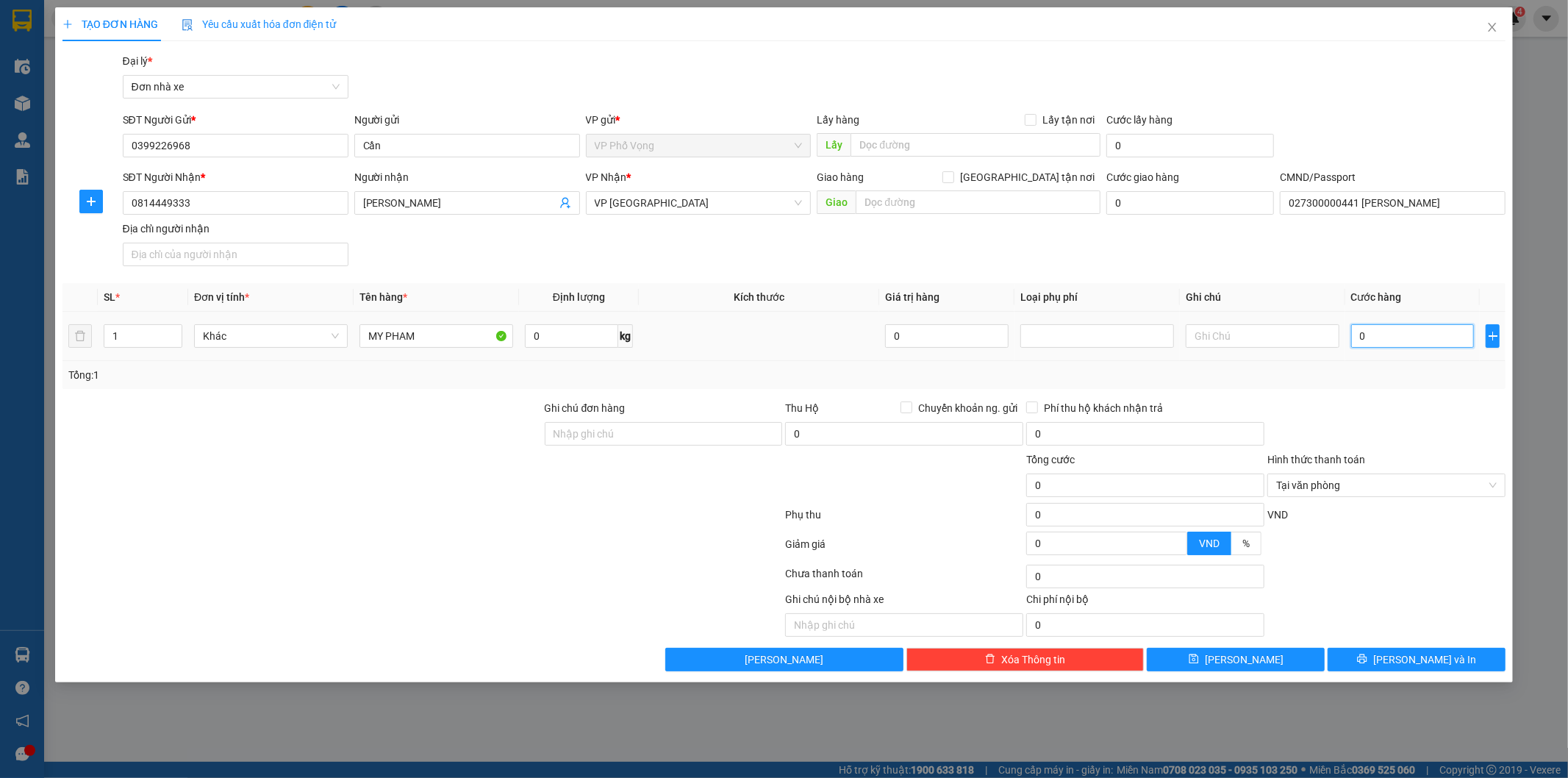
type input "2"
type input "25"
type input "25.000"
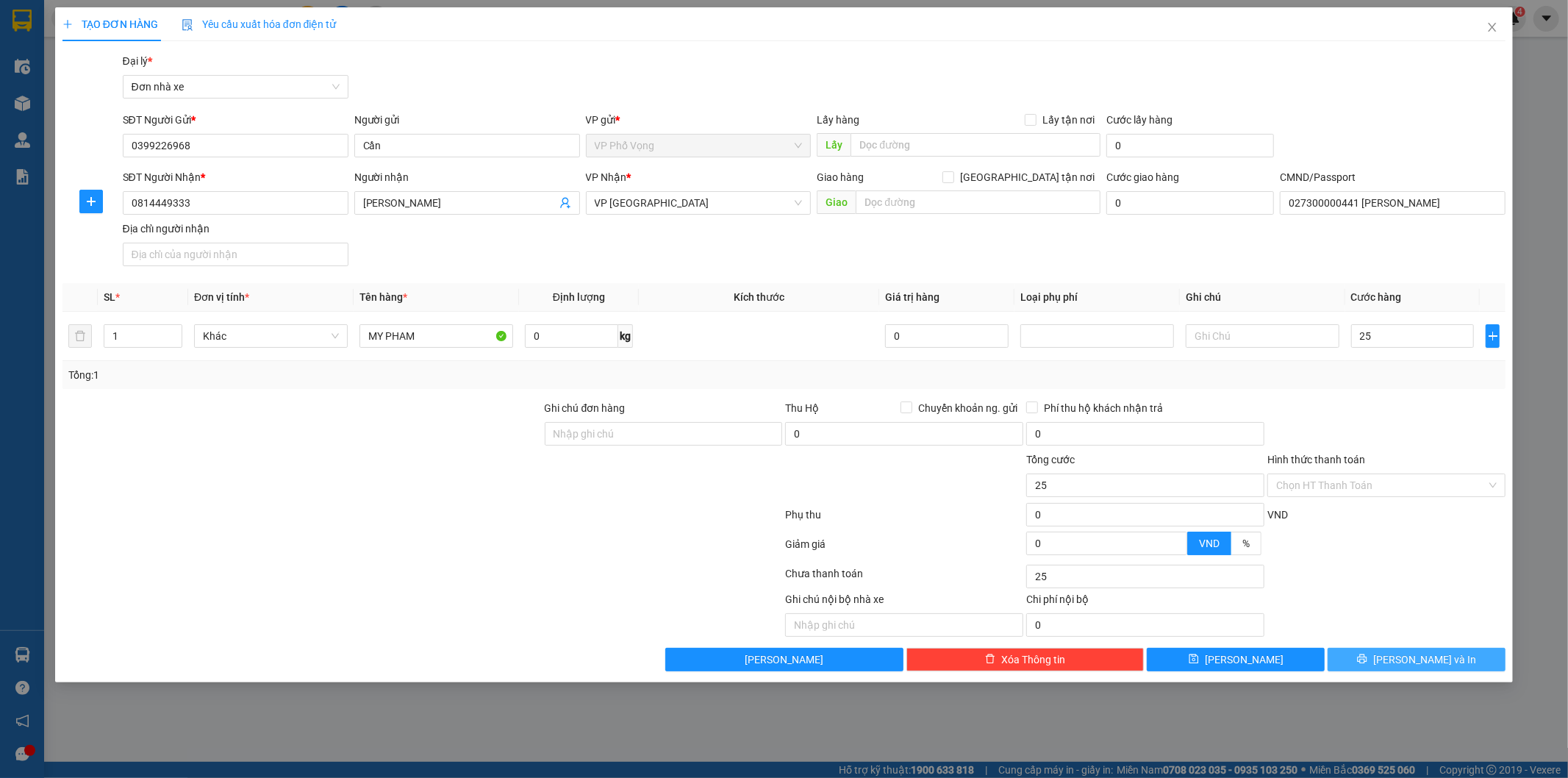
type input "25.000"
click at [1428, 665] on span "[PERSON_NAME] và In" at bounding box center [1424, 659] width 103 height 16
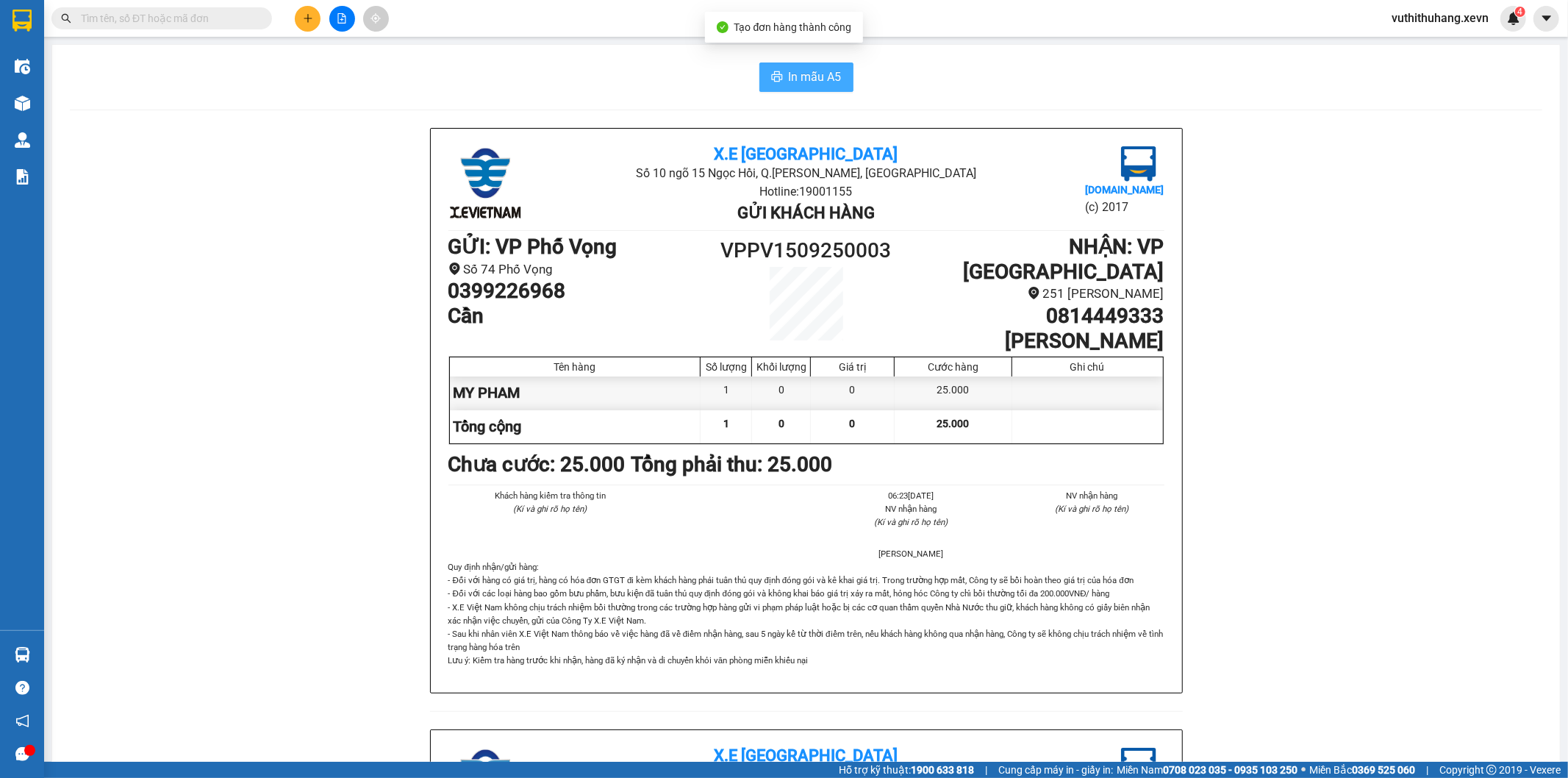
click at [822, 90] on button "In mẫu A5" at bounding box center [806, 77] width 94 height 30
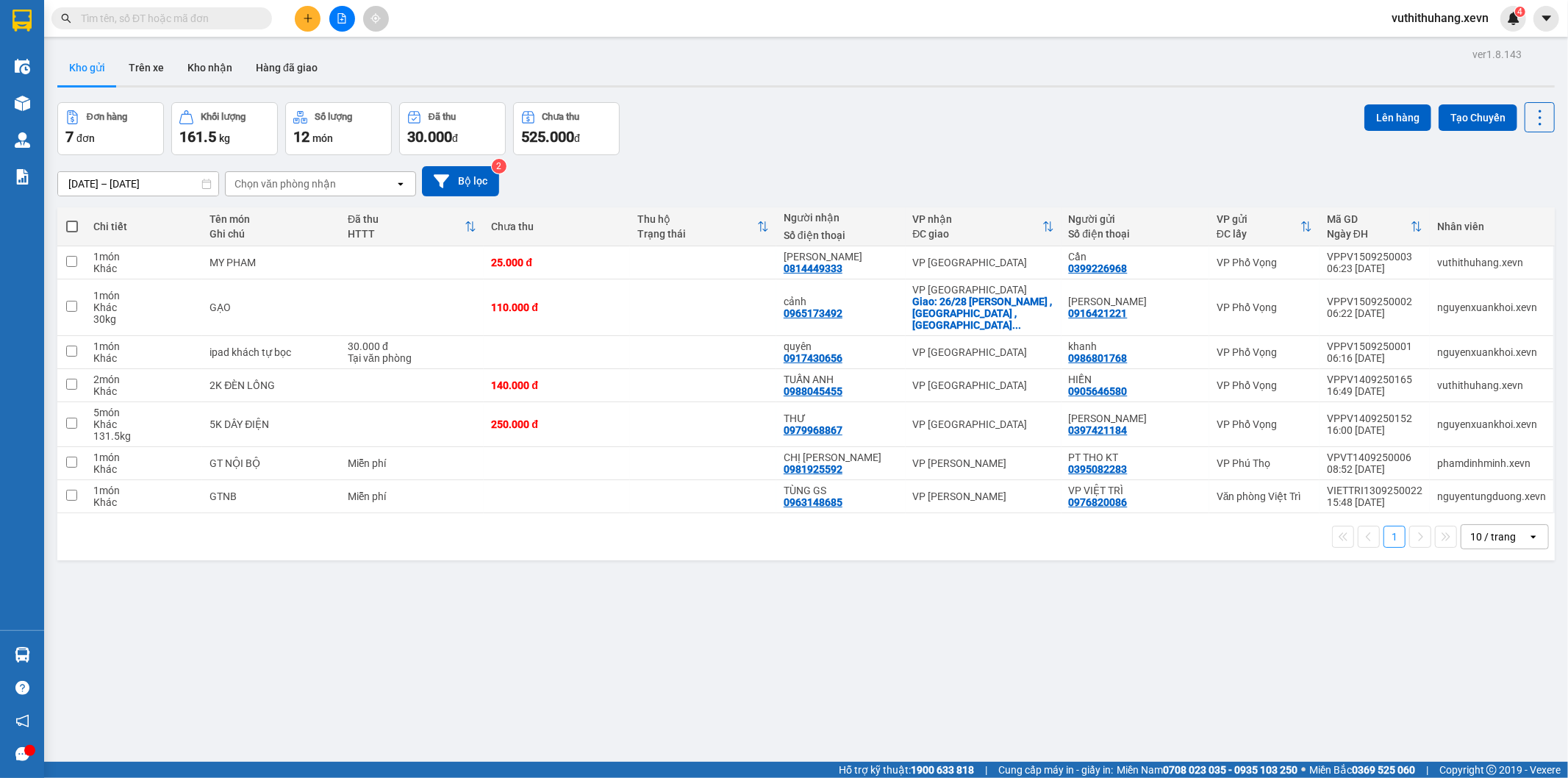
click at [539, 70] on div "Kho gửi Trên xe Kho nhận Hàng đã giao" at bounding box center [806, 70] width 1498 height 39
click at [313, 11] on button at bounding box center [308, 19] width 25 height 25
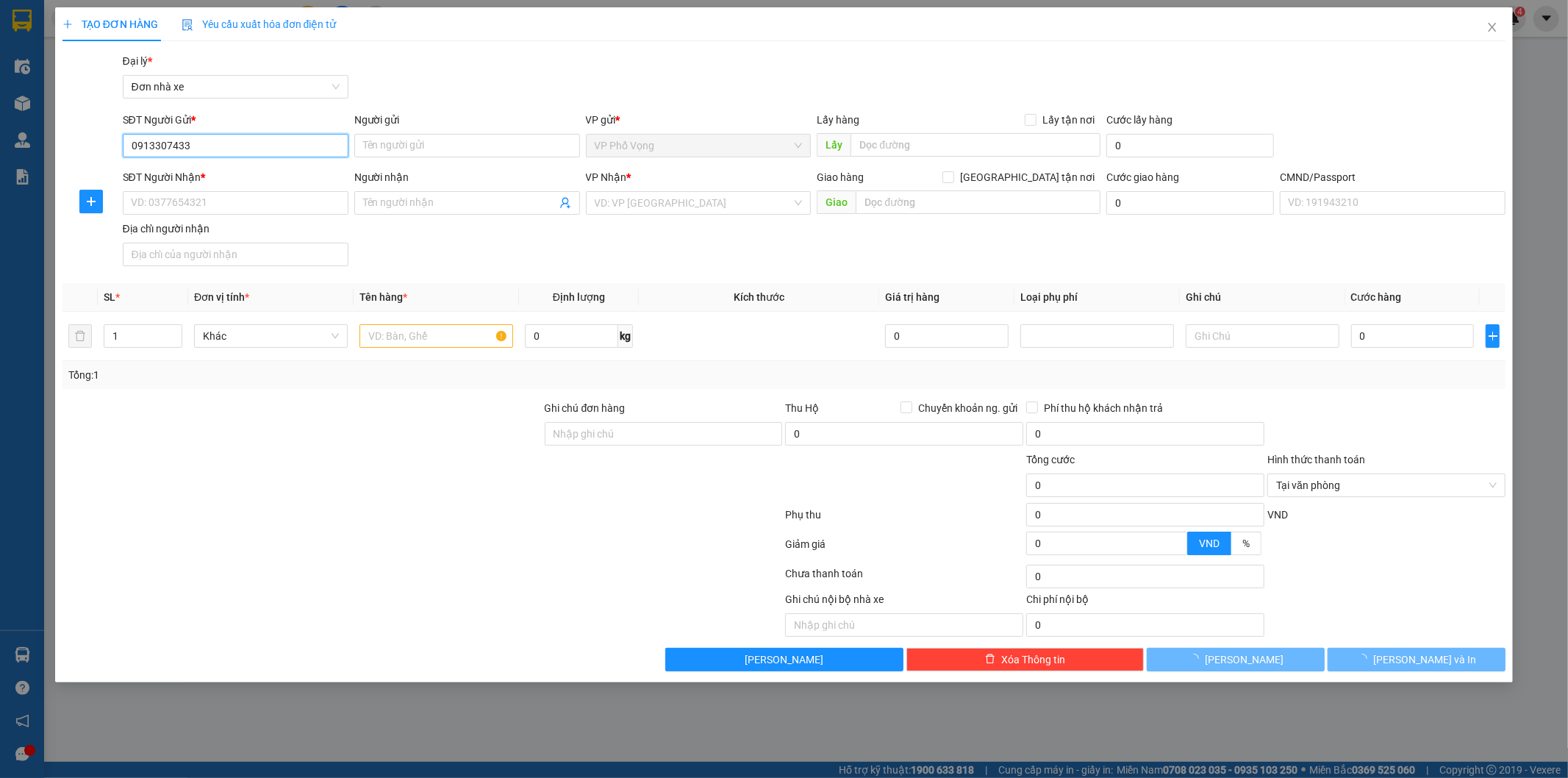
type input "0913307433"
click at [235, 156] on div "SĐT Người Gửi * 0913307433 0913307433" at bounding box center [236, 137] width 226 height 52
click at [237, 152] on input "0913307433" at bounding box center [236, 146] width 226 height 24
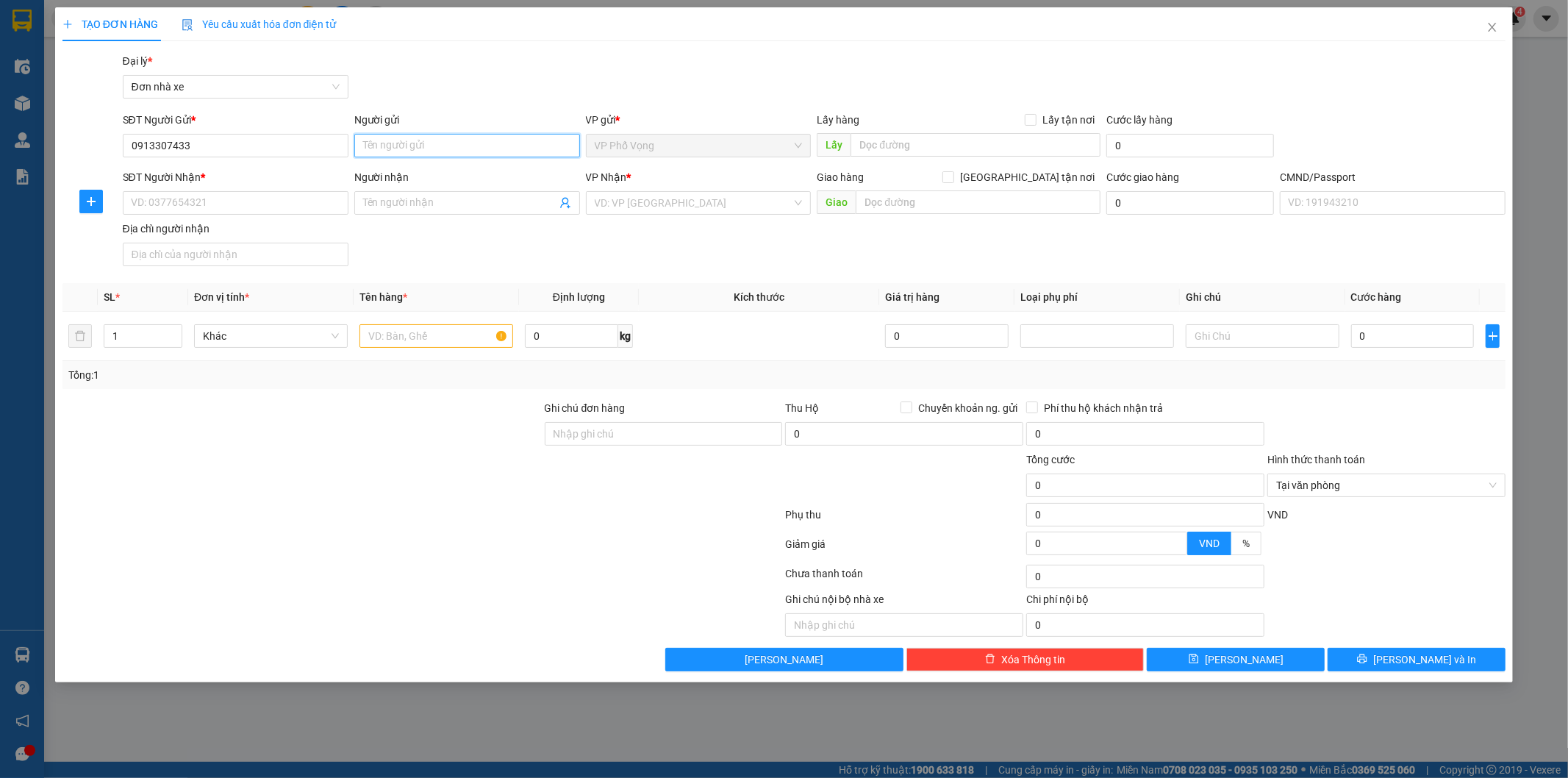
click at [371, 143] on input "Người gửi" at bounding box center [467, 146] width 226 height 24
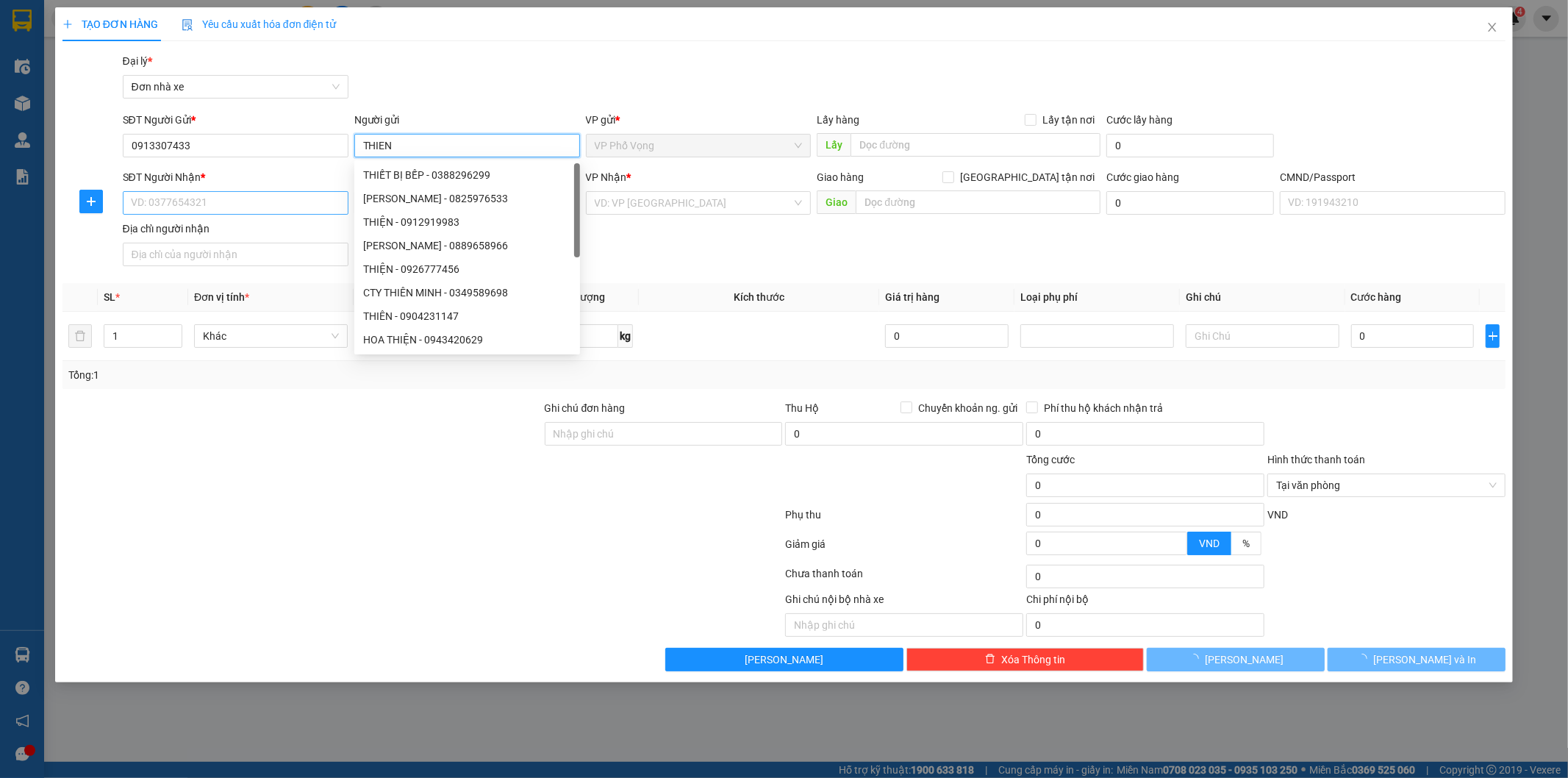
type input "THIEN"
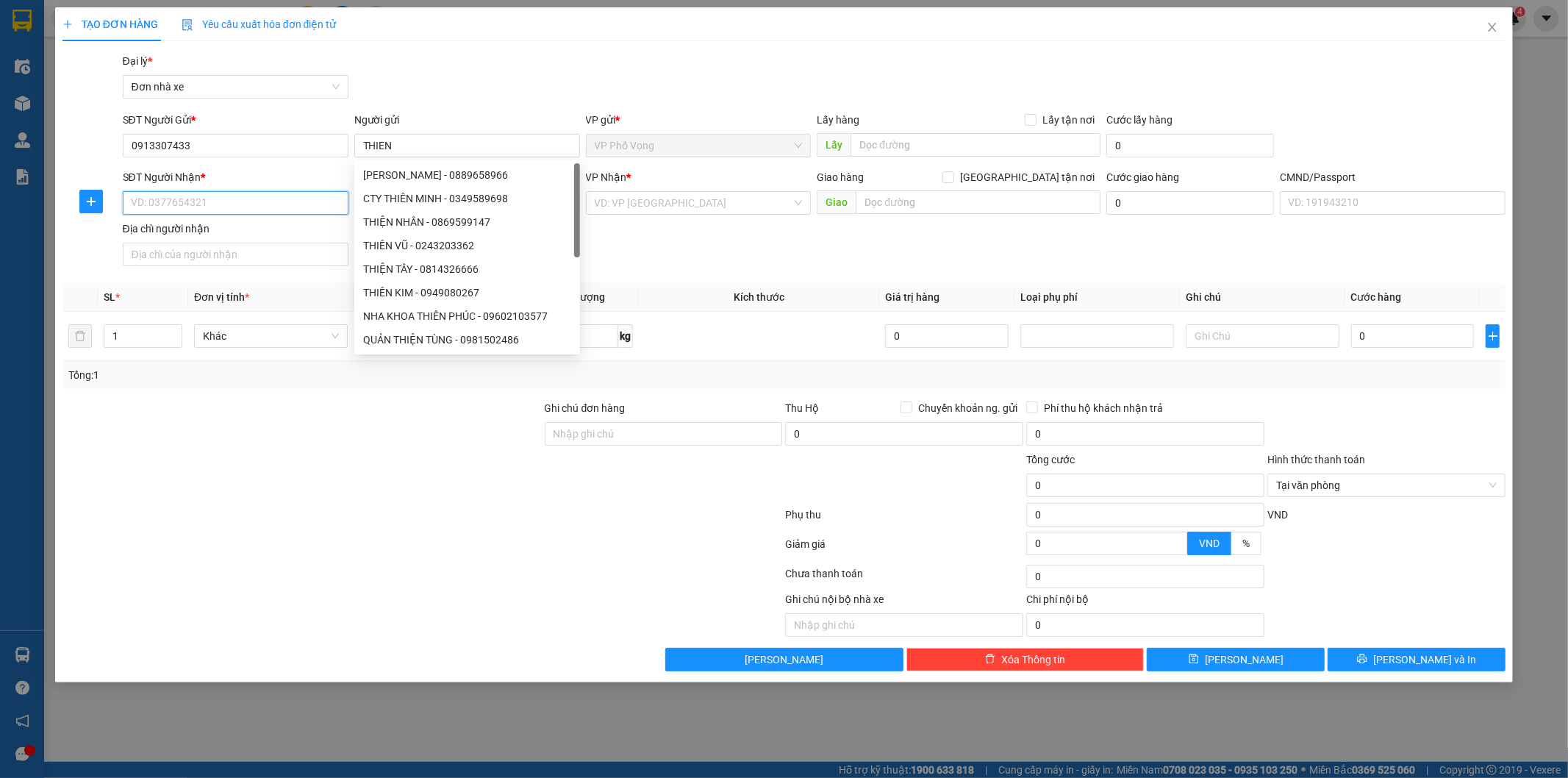
click at [257, 199] on input "SĐT Người Nhận *" at bounding box center [236, 203] width 226 height 24
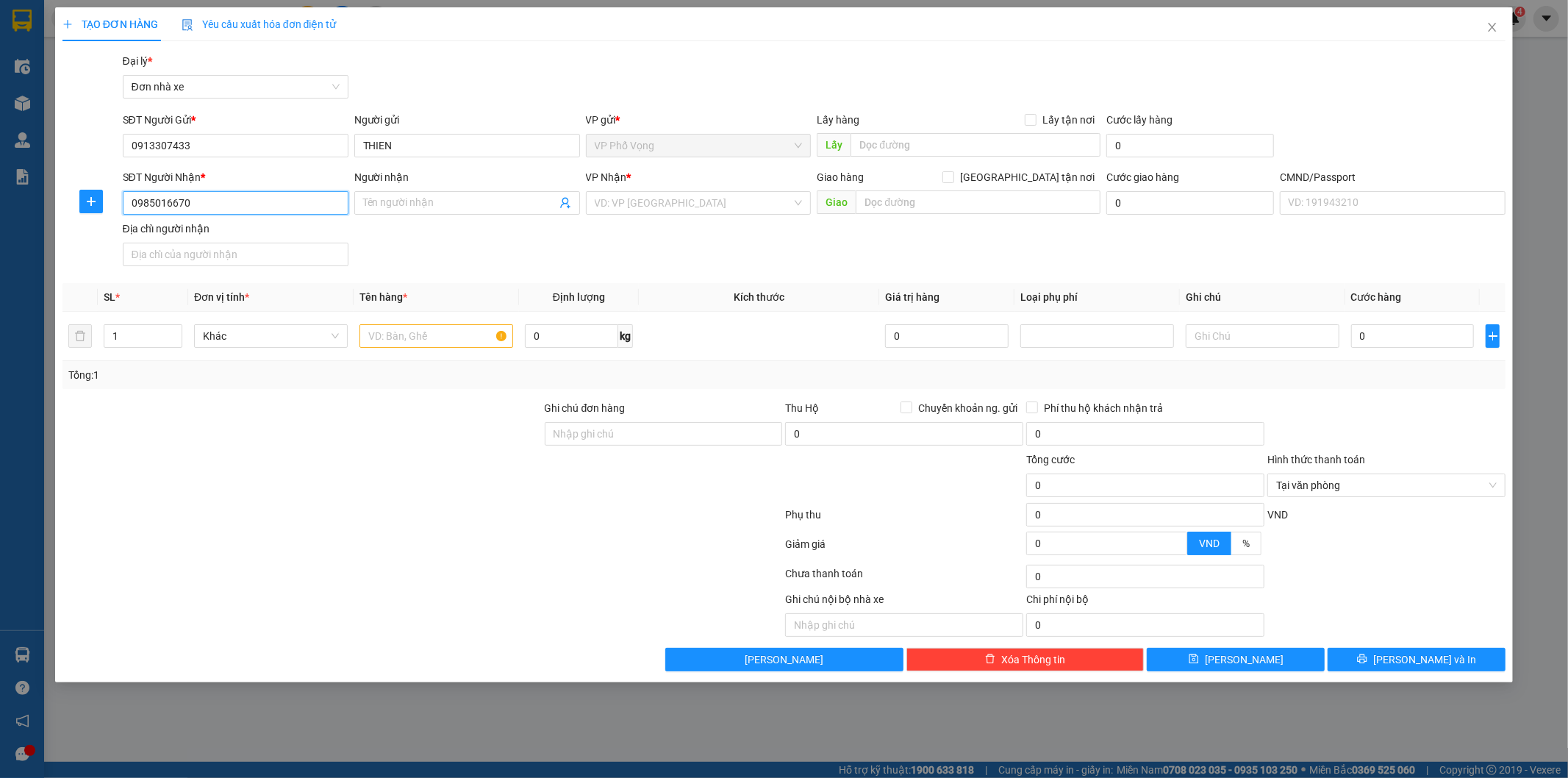
click at [203, 196] on input "0985016670" at bounding box center [236, 203] width 226 height 24
drag, startPoint x: 203, startPoint y: 196, endPoint x: 262, endPoint y: 216, distance: 62.3
click at [204, 199] on input "0985016670" at bounding box center [236, 203] width 226 height 24
type input "0985016670"
click at [363, 209] on input "Người nhận" at bounding box center [460, 203] width 193 height 16
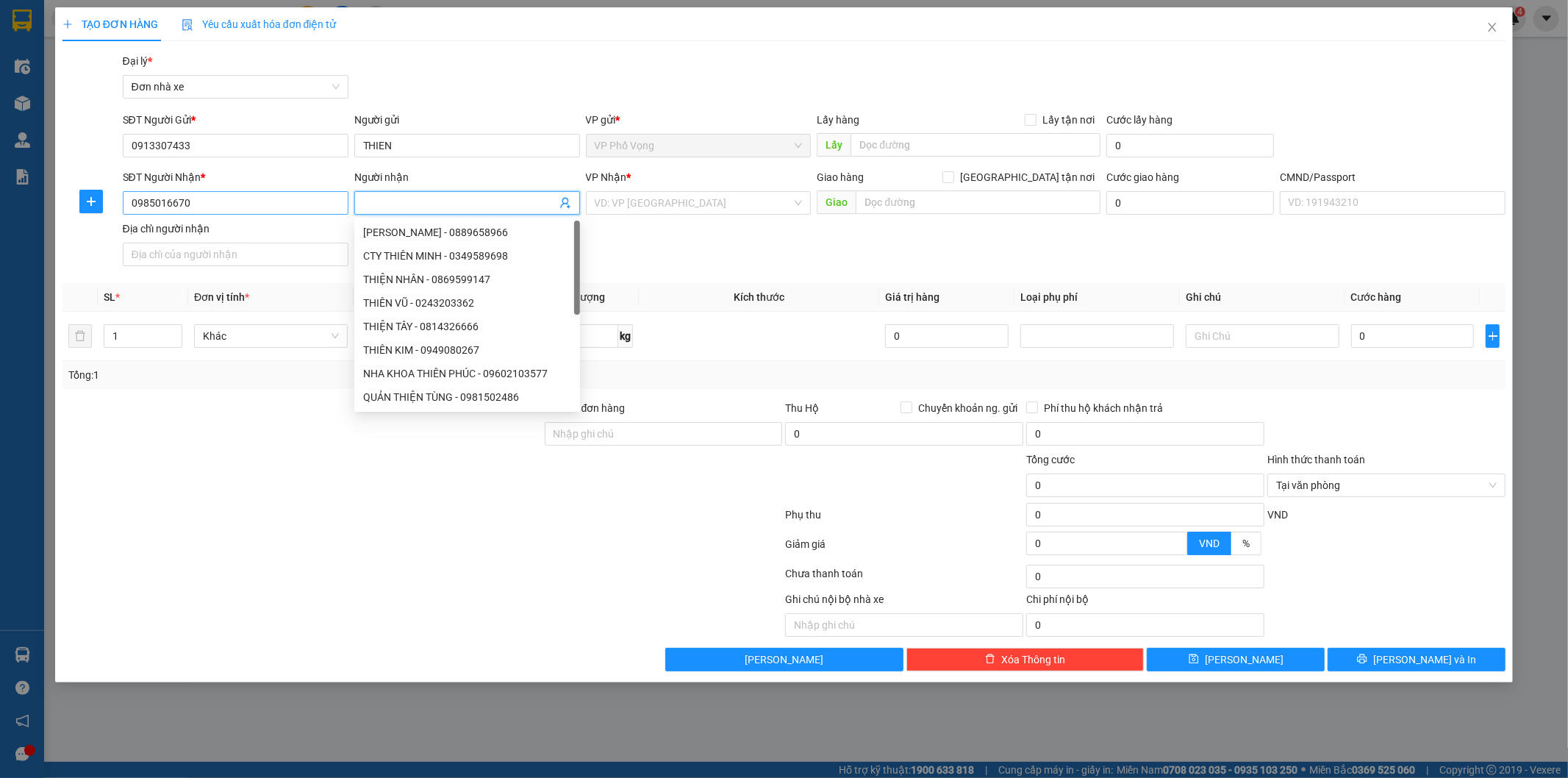
type input "T"
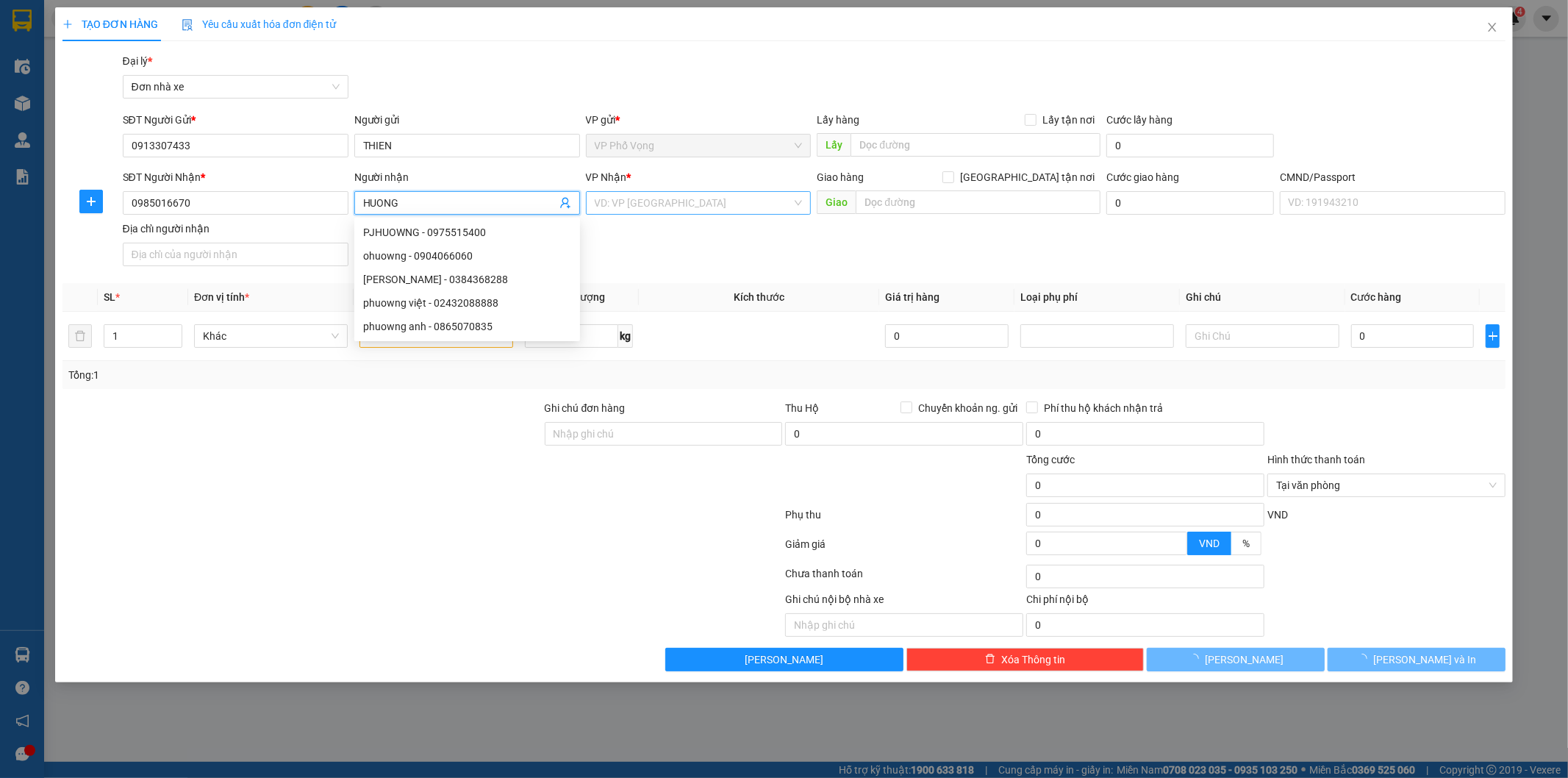
type input "HUONG"
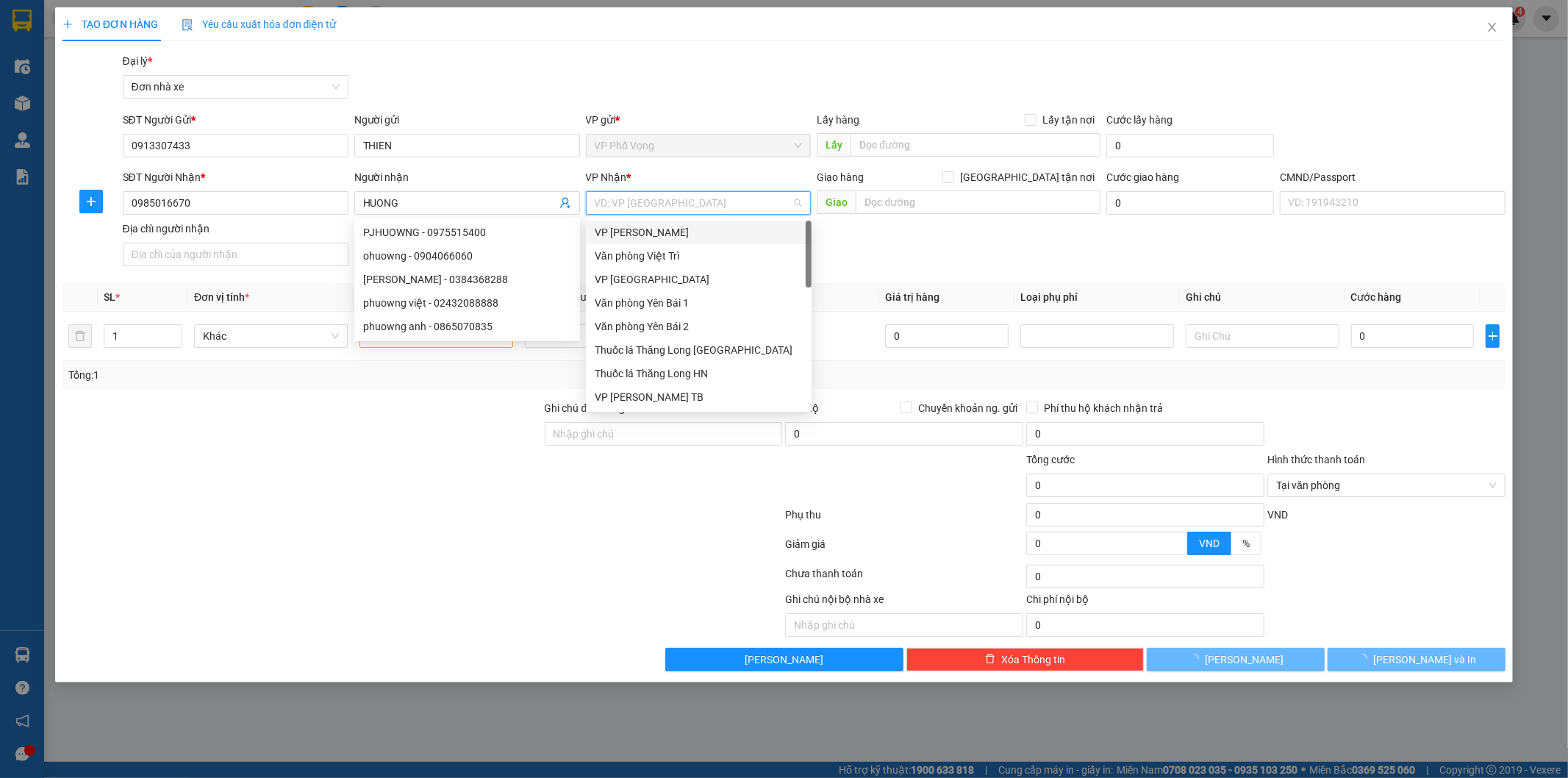
click at [608, 204] on input "search" at bounding box center [693, 203] width 198 height 22
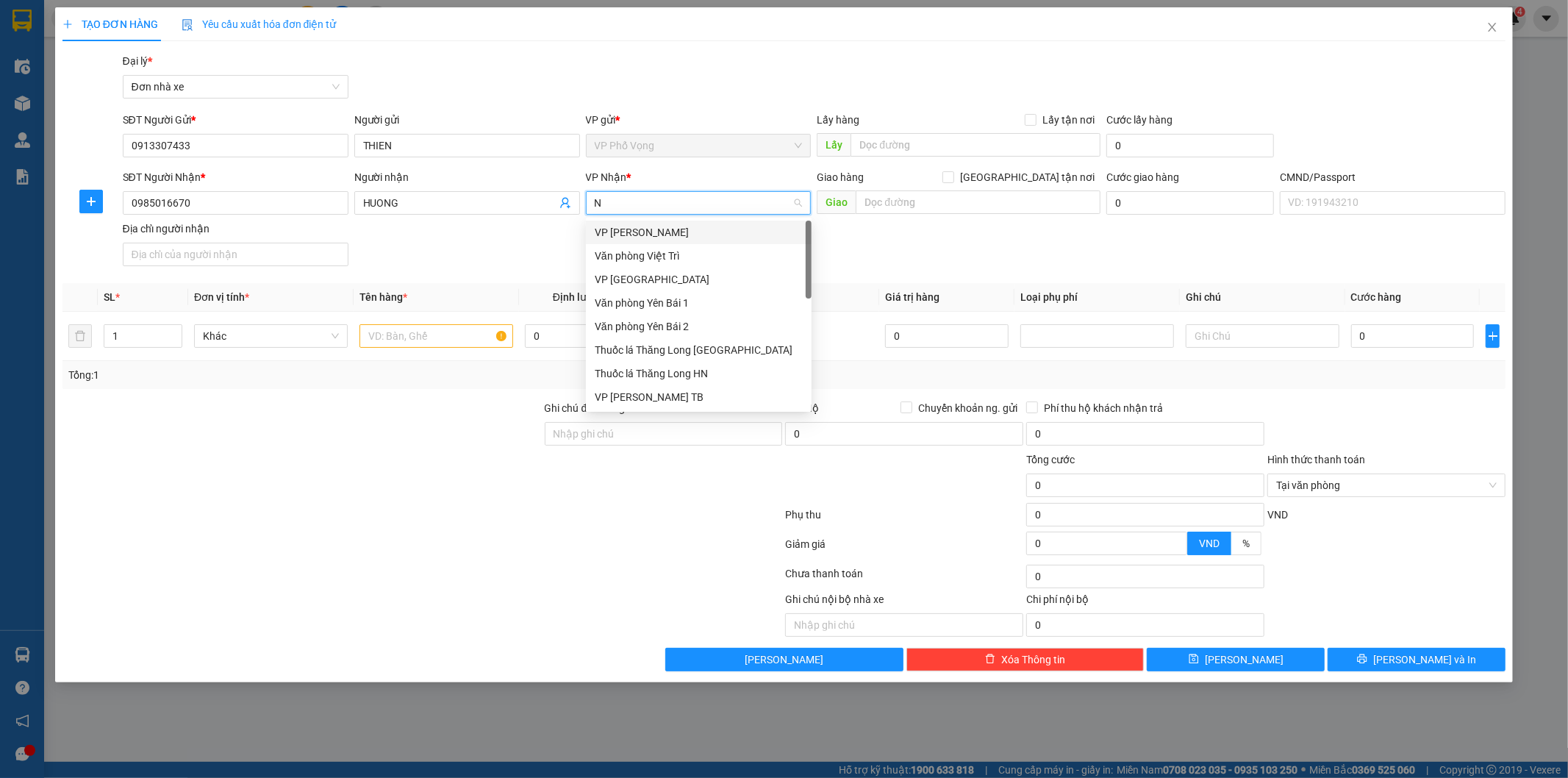
type input "ND"
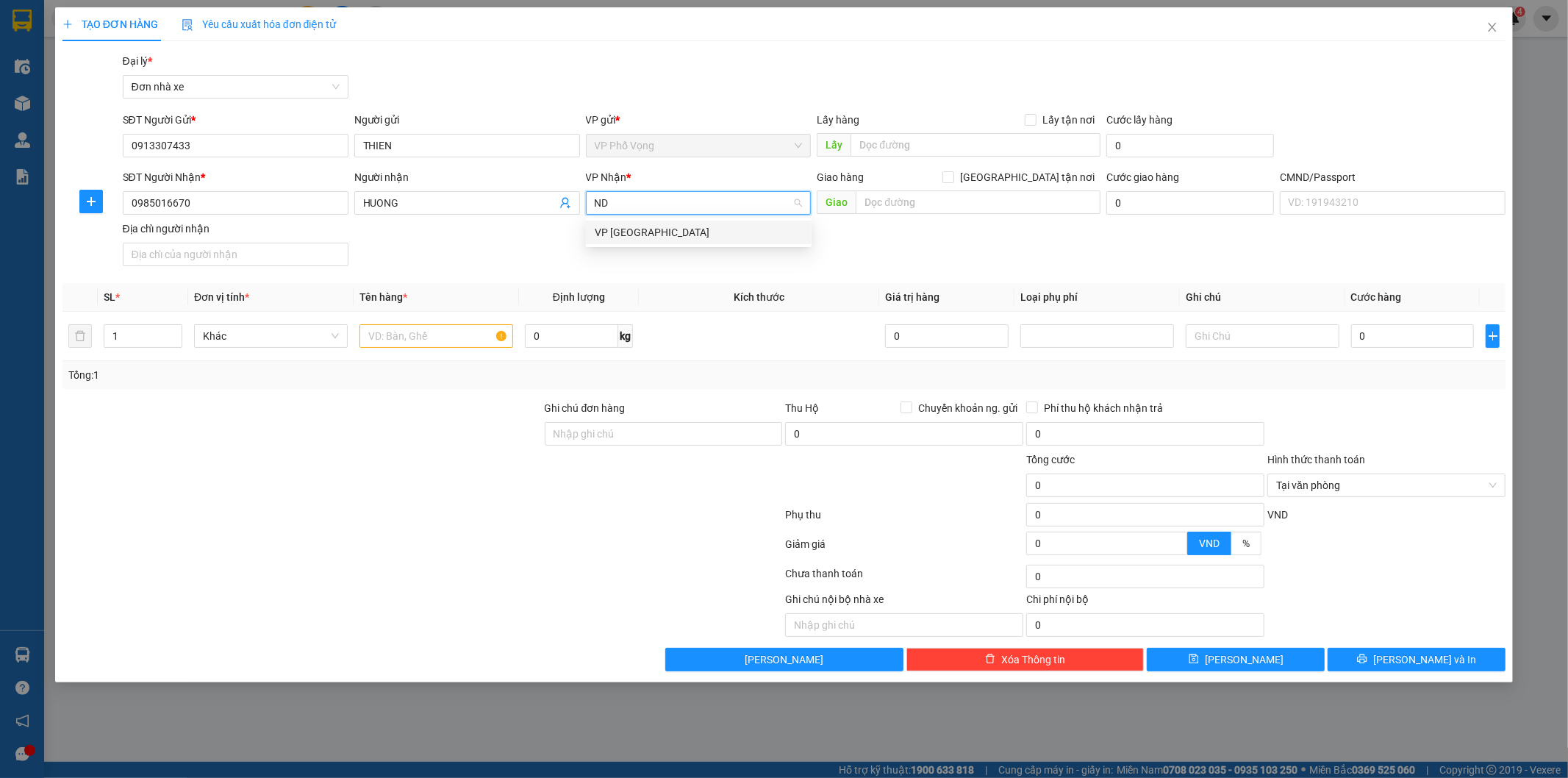
click at [636, 230] on div "VP Nam Định" at bounding box center [698, 232] width 208 height 16
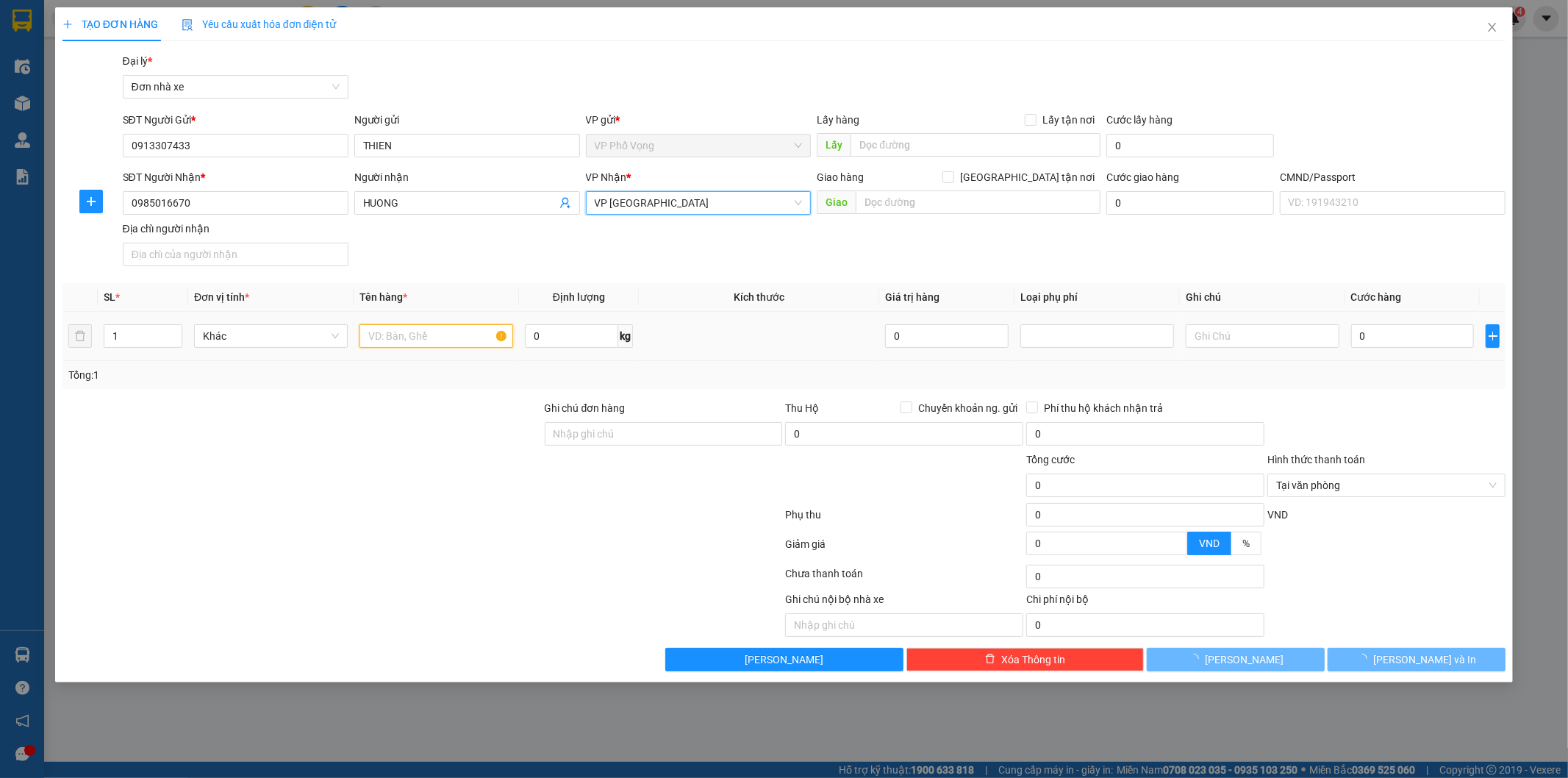
click at [450, 339] on input "text" at bounding box center [436, 336] width 153 height 24
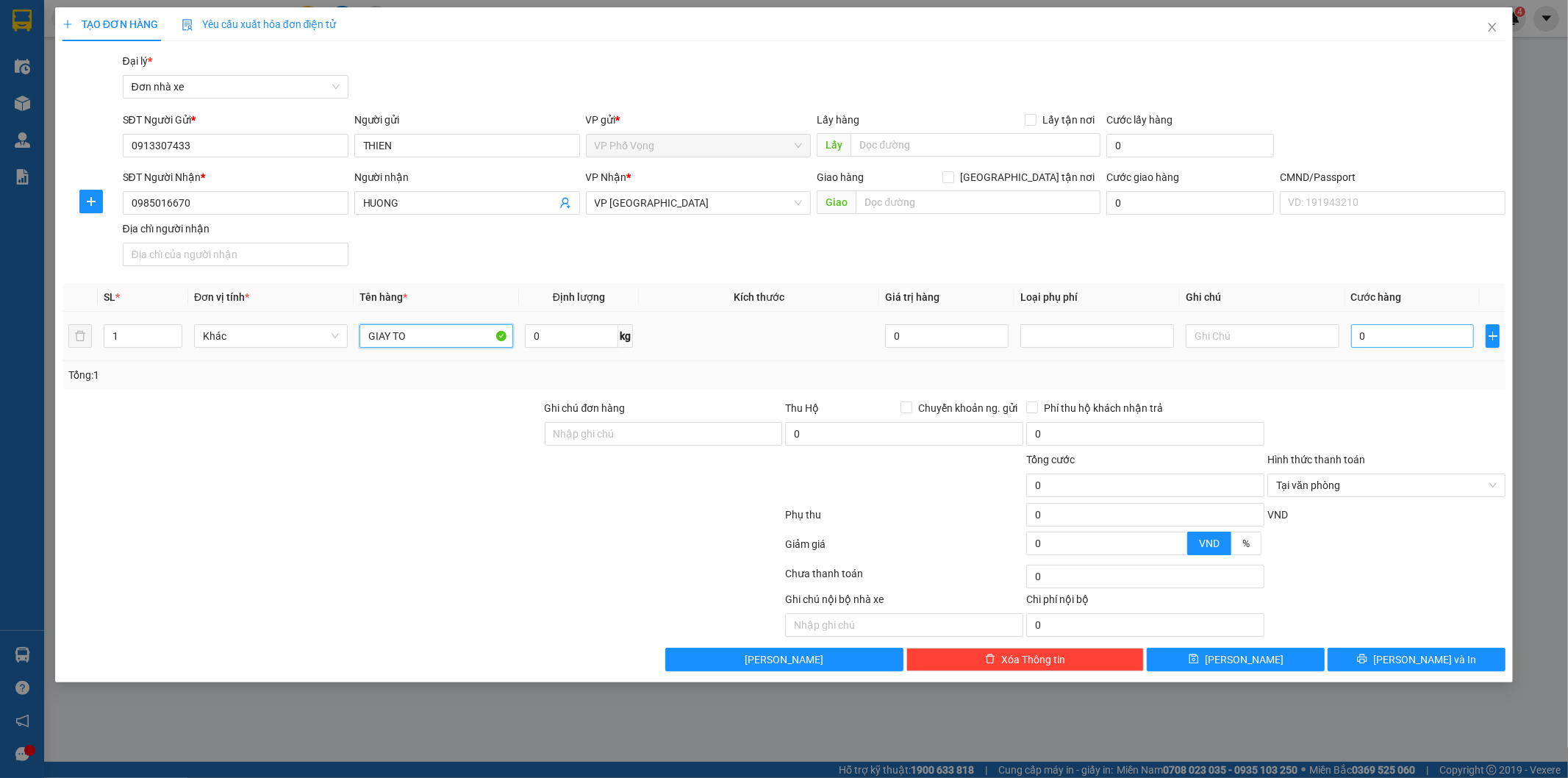
type input "GIAY TO"
type input "2"
type input "25"
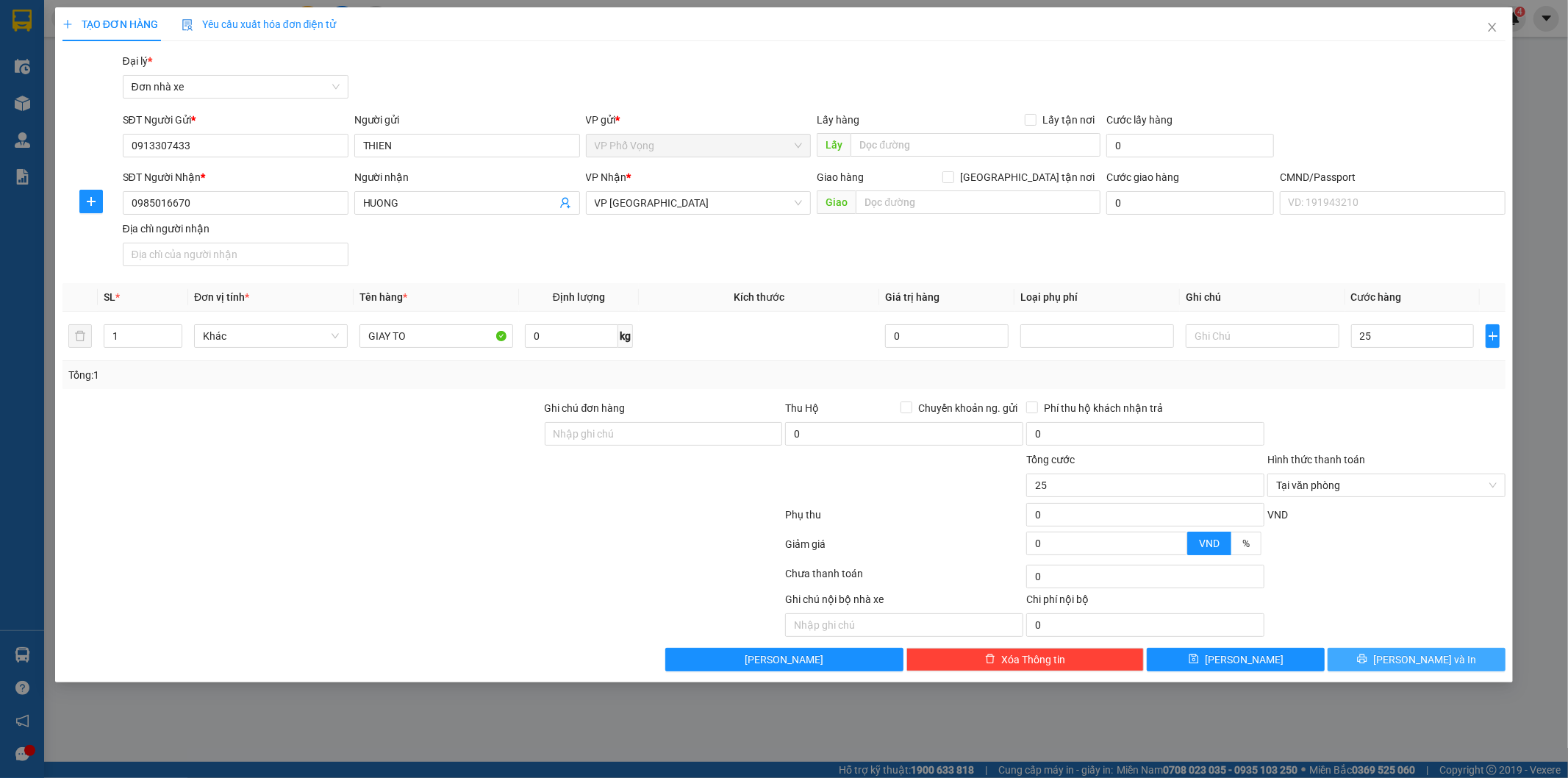
type input "25.000"
click at [1410, 650] on button "[PERSON_NAME] và In" at bounding box center [1417, 660] width 178 height 24
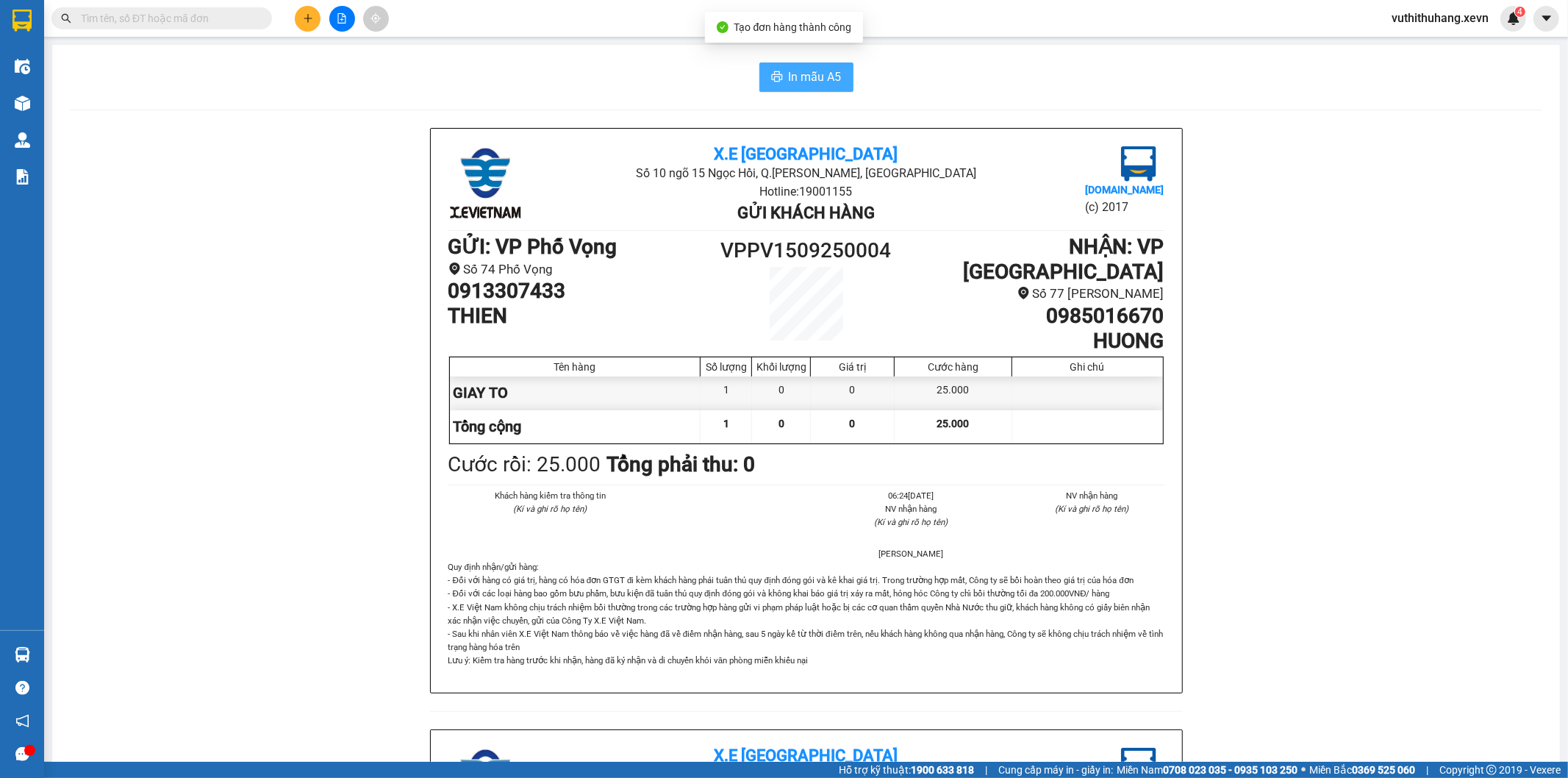
click at [831, 81] on span "In mẫu A5" at bounding box center [815, 77] width 53 height 19
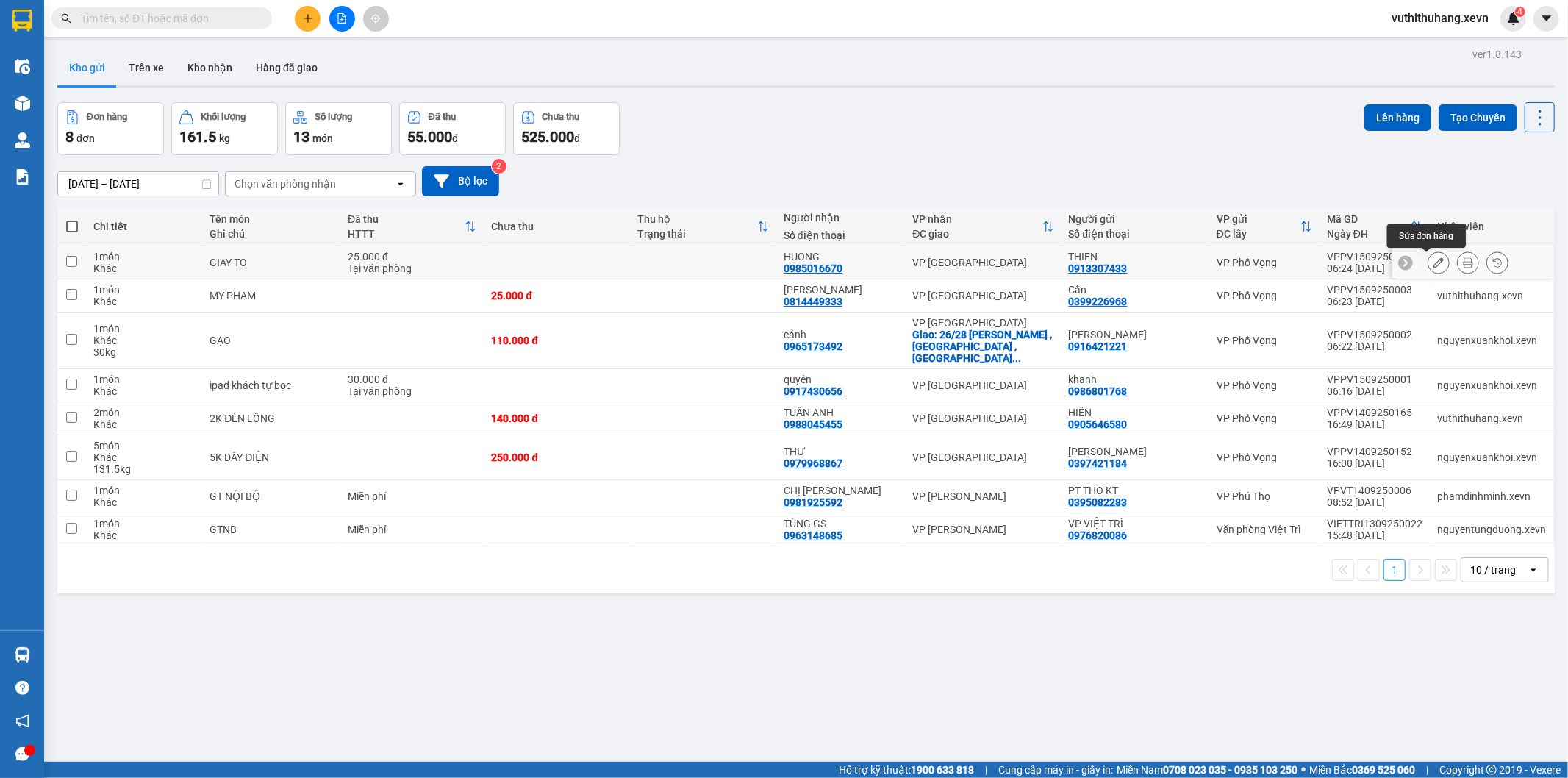
click at [1433, 268] on icon at bounding box center [1438, 262] width 10 height 10
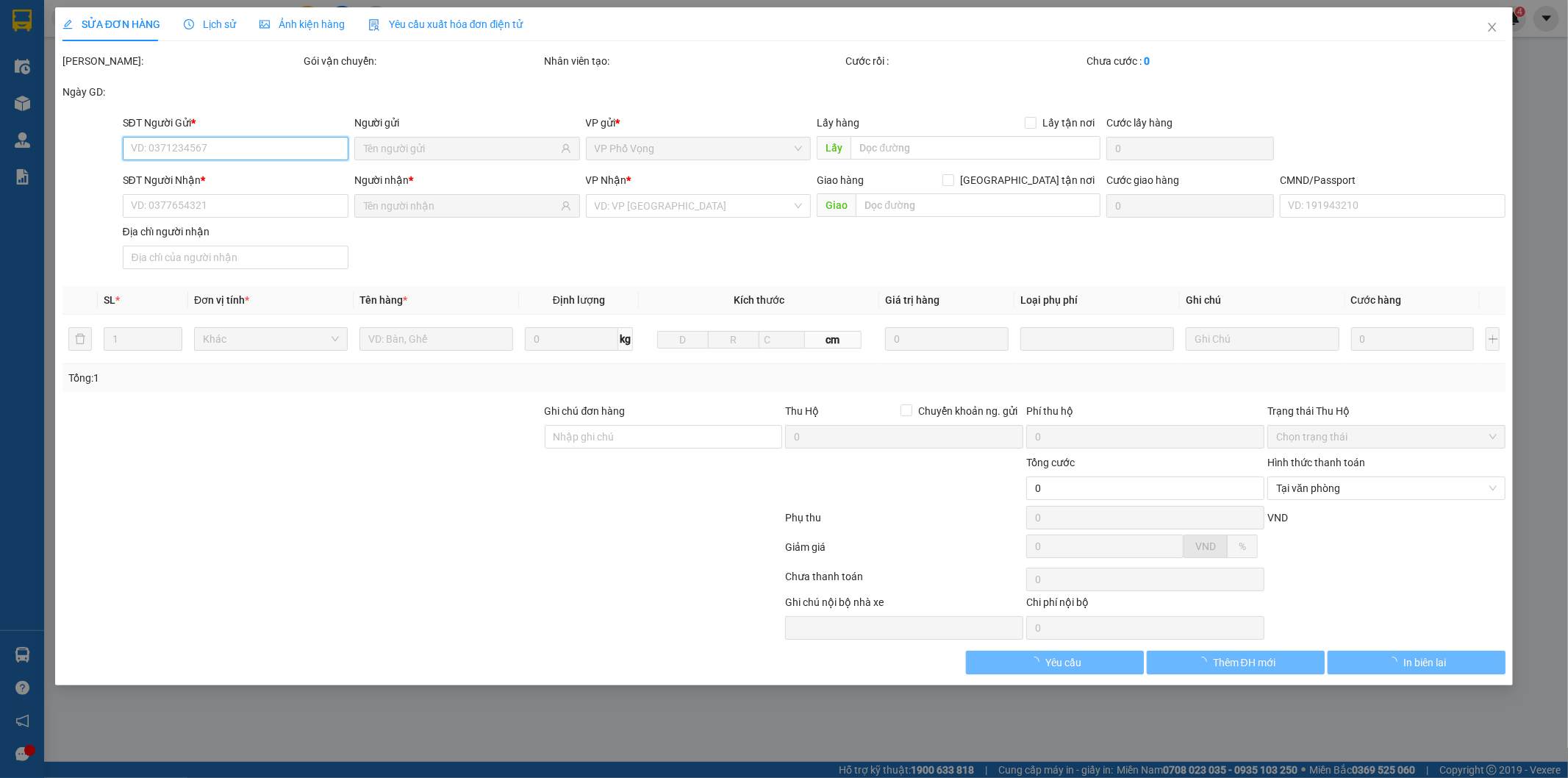
type input "0913307433"
type input "0985016670"
type input "25.000"
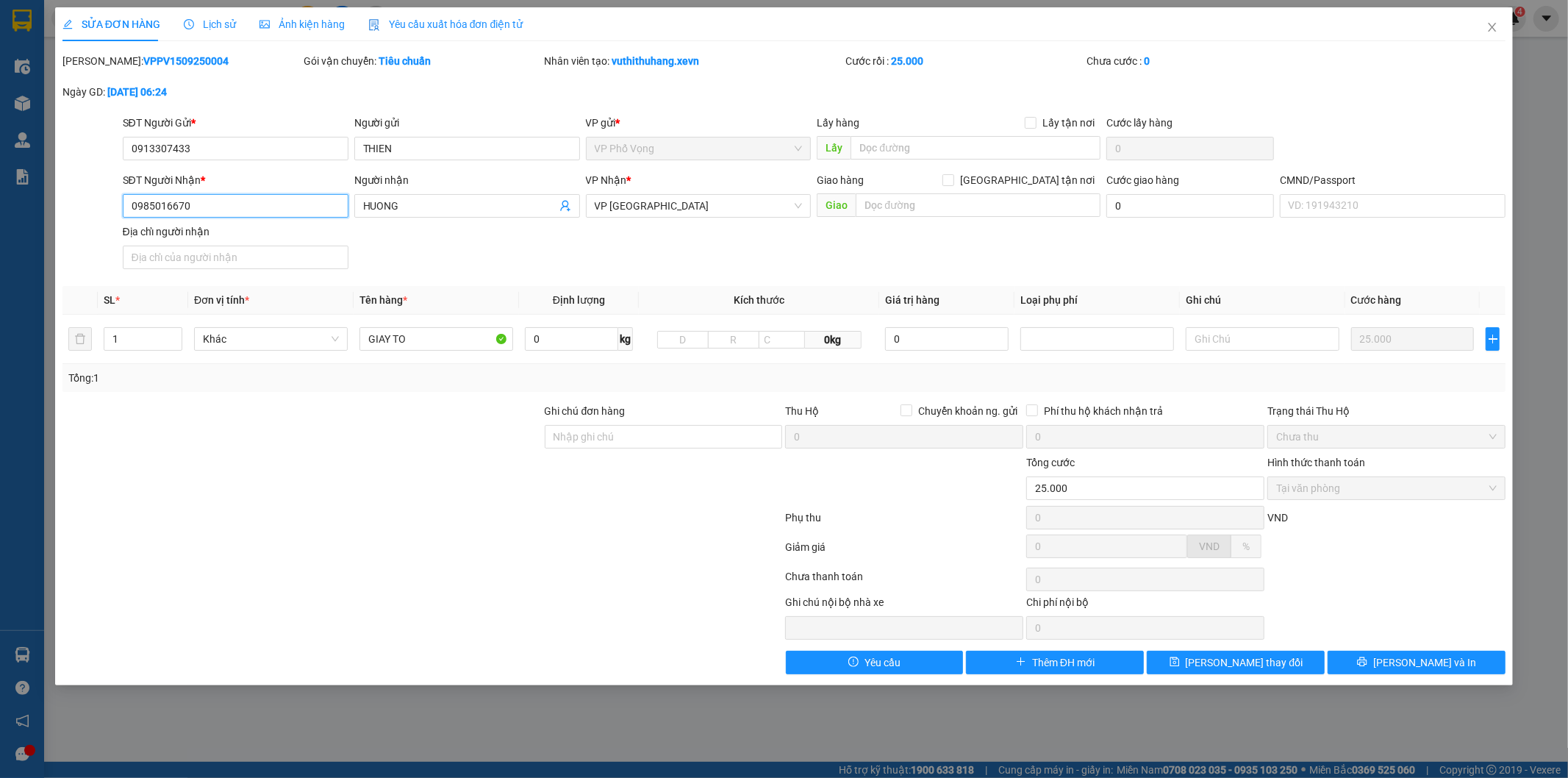
drag, startPoint x: 225, startPoint y: 203, endPoint x: 209, endPoint y: 163, distance: 43.1
click at [209, 163] on form "SĐT Người Gửi * 0913307433 Người gửi THIEN VP gửi * VP Phố Vọng Lấy hàng Lấy tậ…" at bounding box center [784, 194] width 1444 height 160
click at [151, 152] on input "0913307433" at bounding box center [236, 148] width 226 height 24
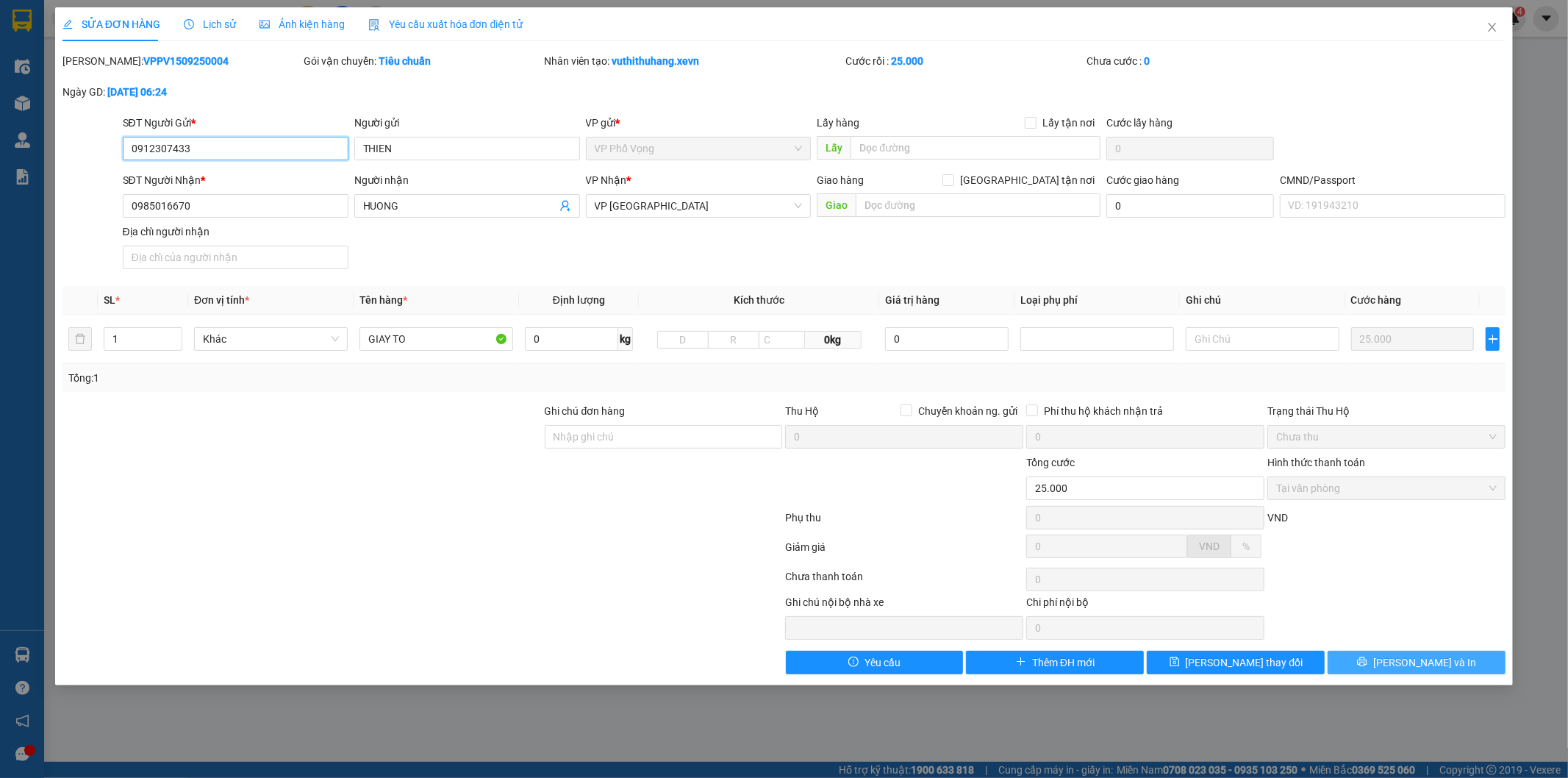
type input "0912307433"
click at [1415, 658] on span "[PERSON_NAME] và In" at bounding box center [1424, 663] width 103 height 16
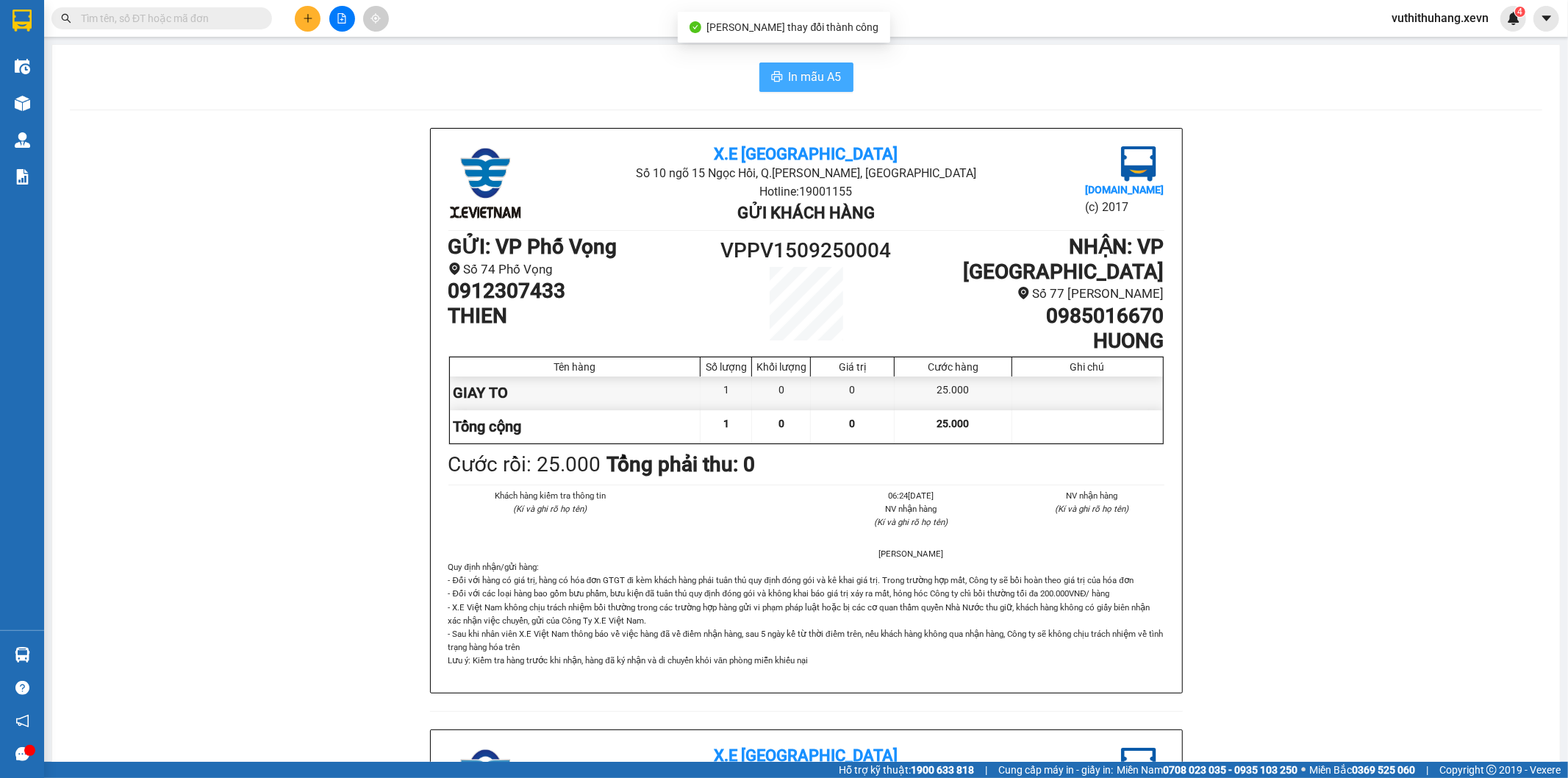
click at [834, 84] on span "In mẫu A5" at bounding box center [815, 77] width 53 height 19
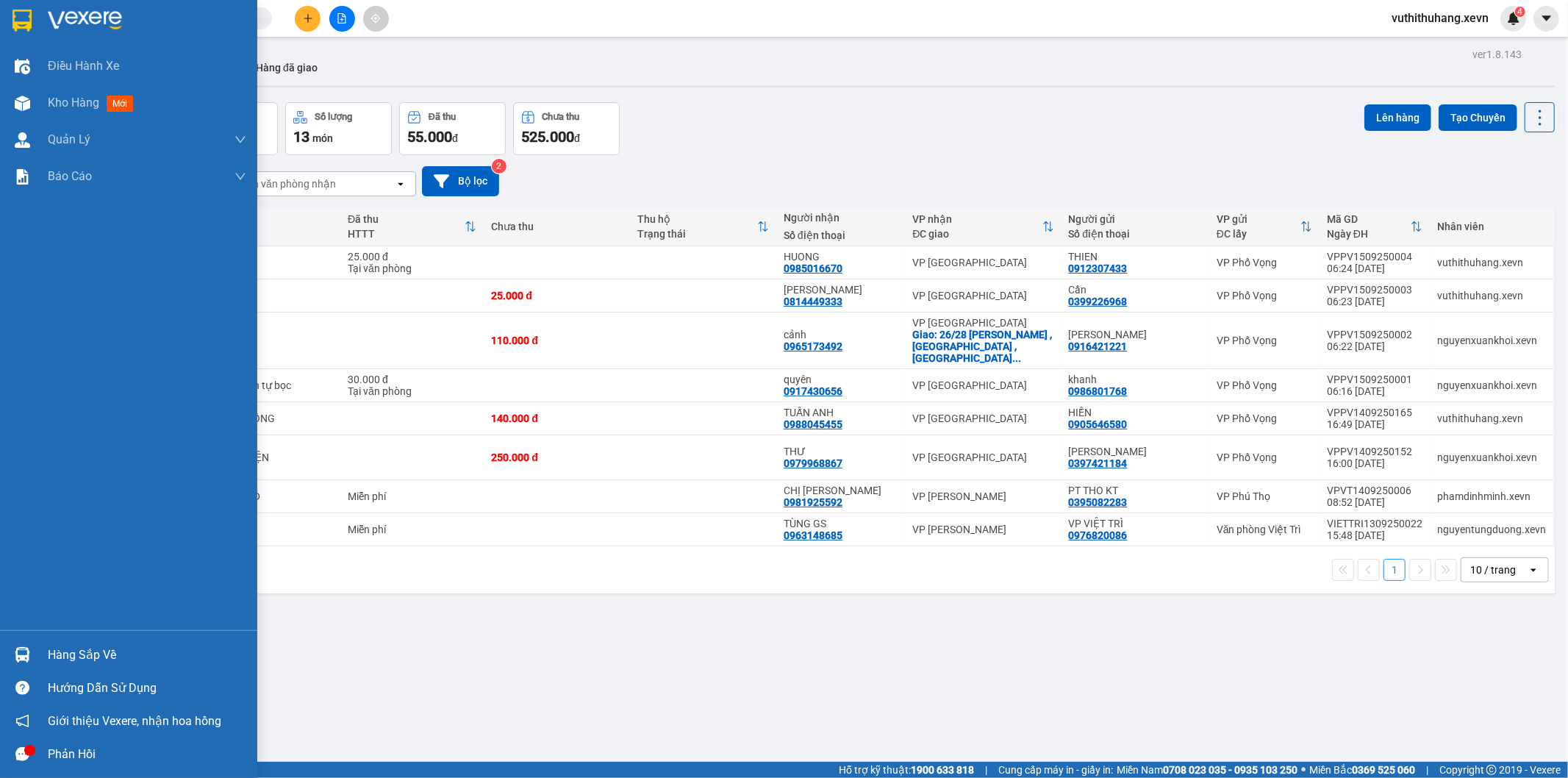
click at [26, 662] on img at bounding box center [22, 655] width 15 height 15
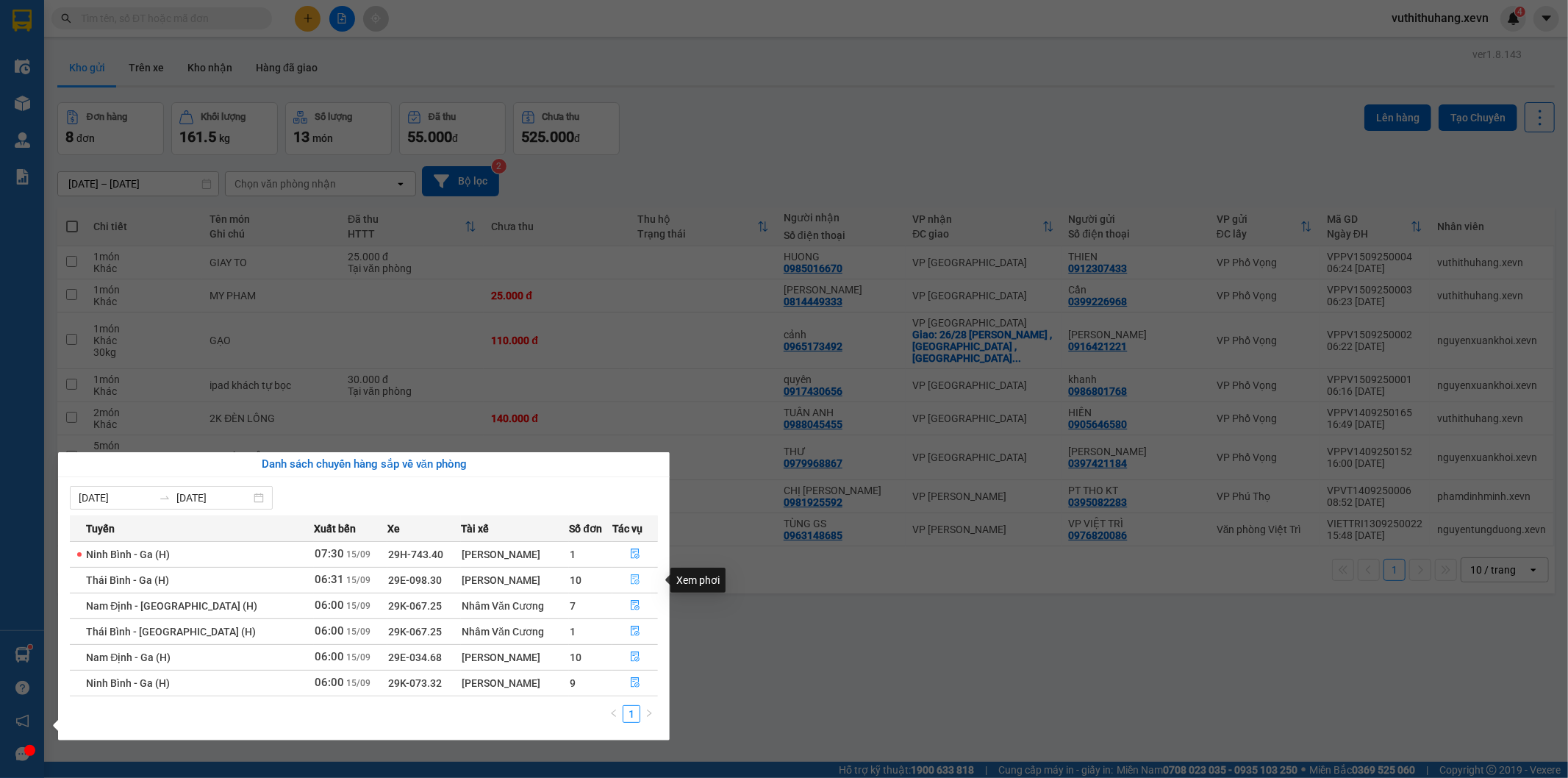
click at [630, 582] on icon "file-done" at bounding box center [635, 579] width 10 height 10
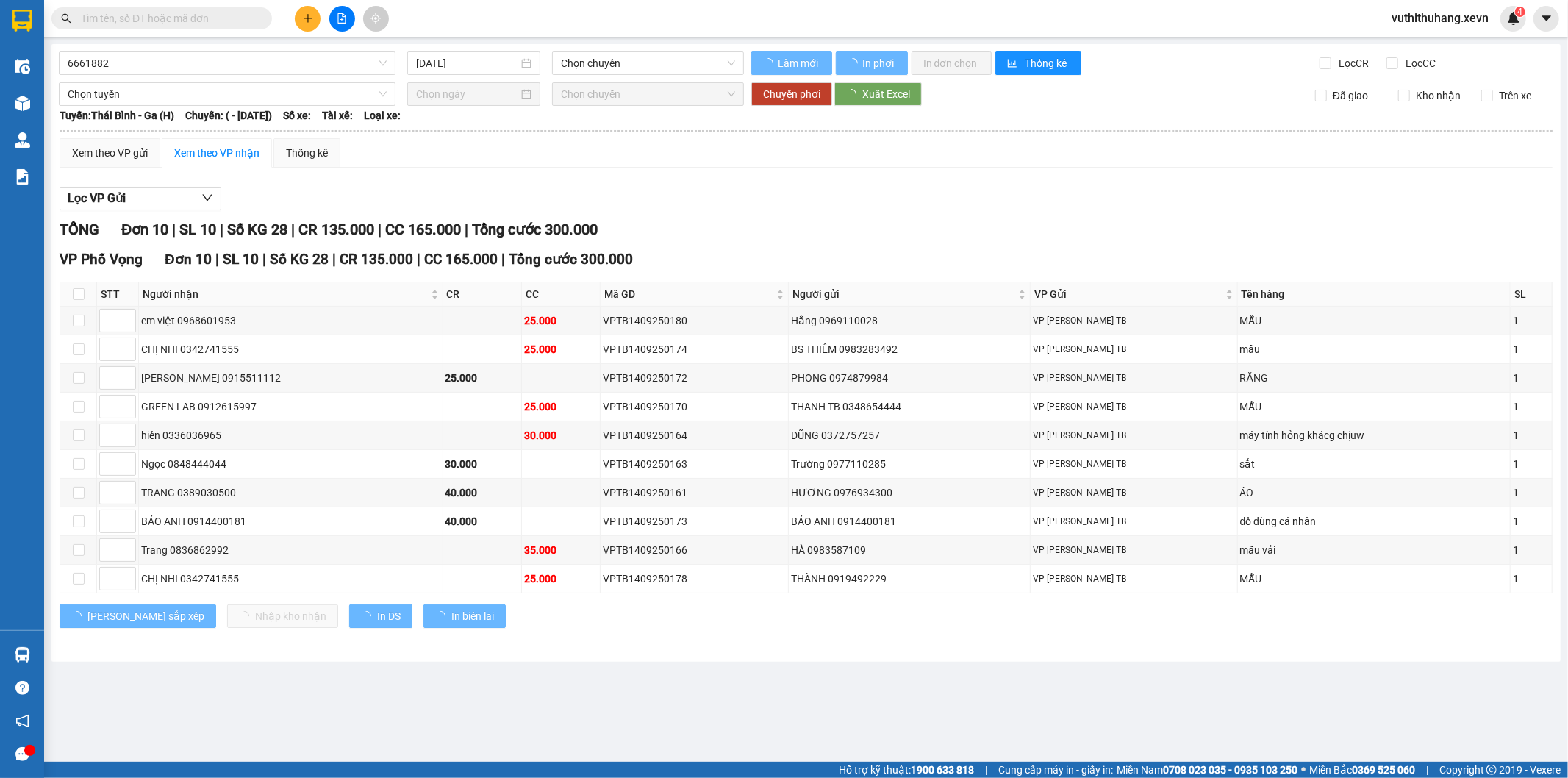
type input "15/09/2025"
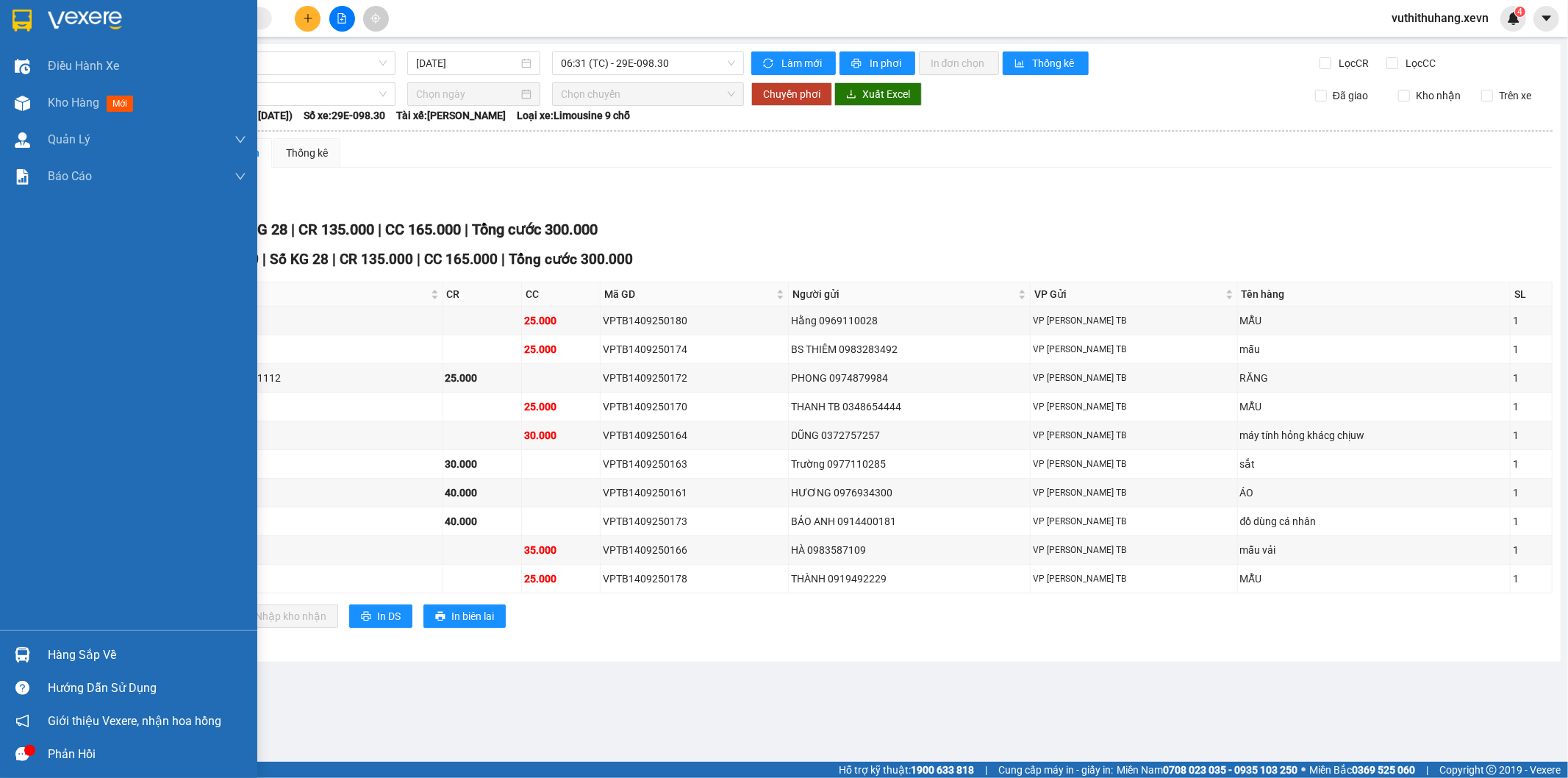
drag, startPoint x: 25, startPoint y: 663, endPoint x: 141, endPoint y: 656, distance: 116.2
click at [25, 662] on img at bounding box center [22, 655] width 15 height 15
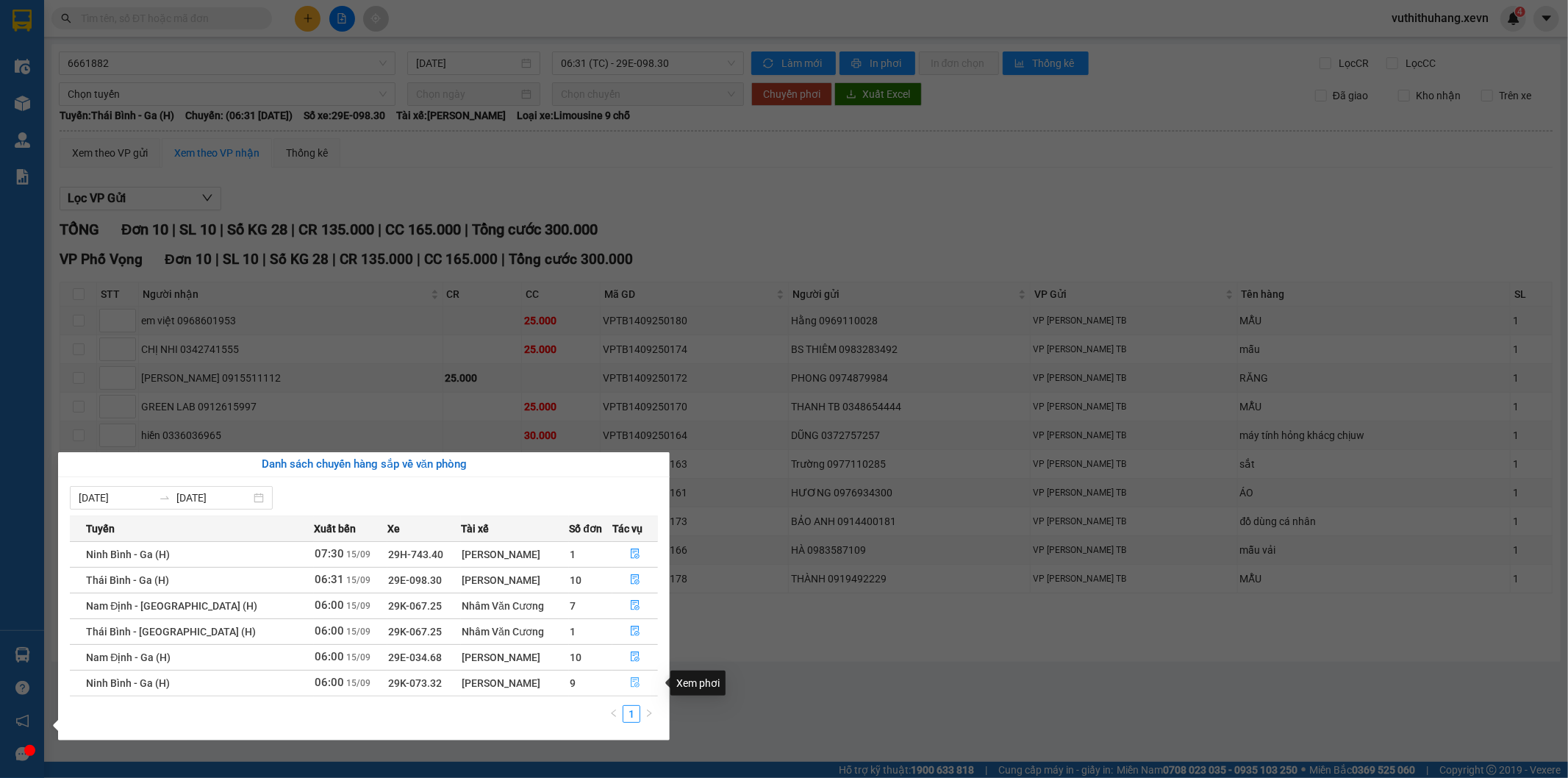
click at [630, 680] on icon "file-done" at bounding box center [635, 682] width 10 height 10
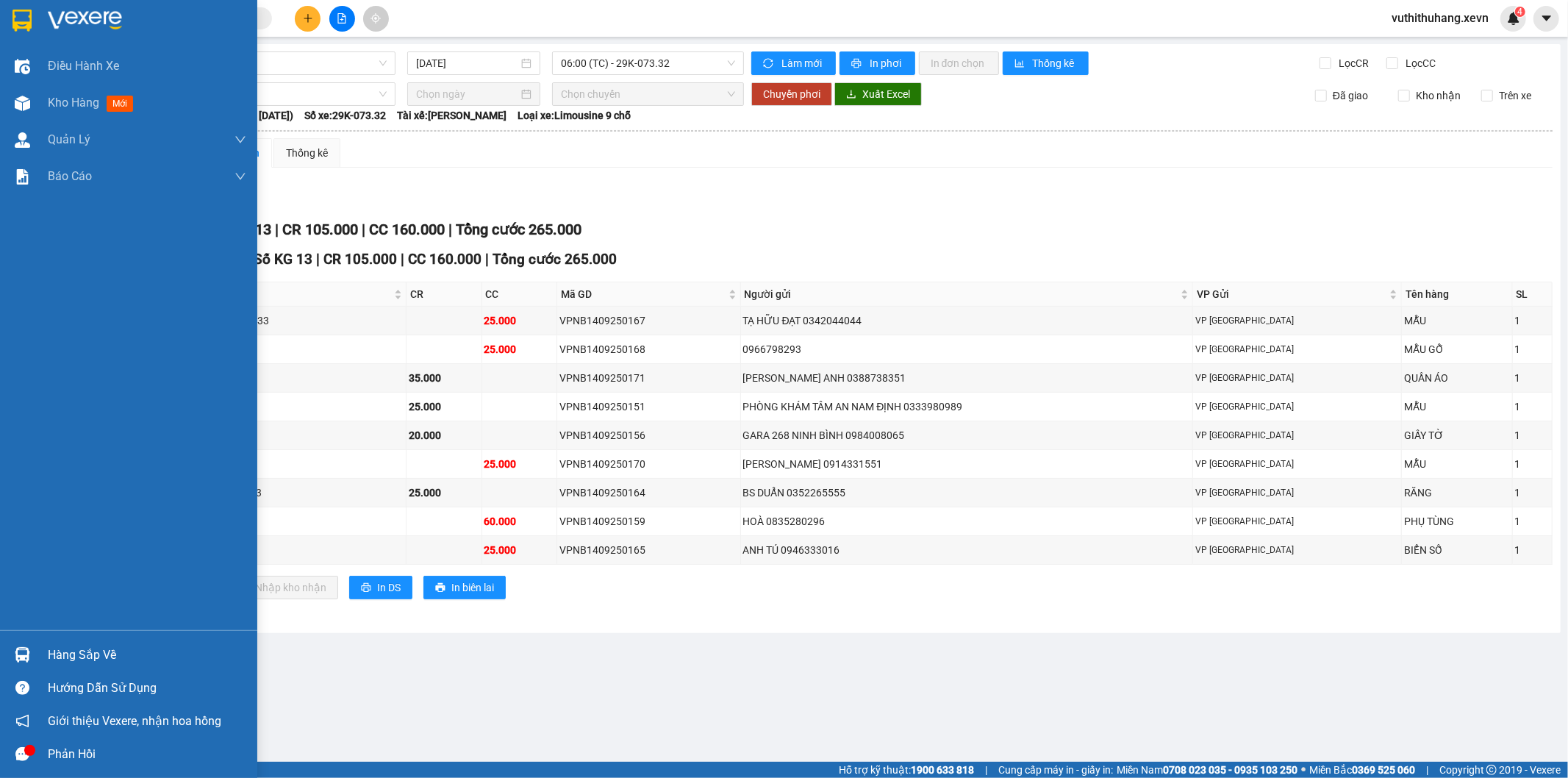
drag, startPoint x: 32, startPoint y: 647, endPoint x: 56, endPoint y: 644, distance: 24.2
click at [36, 645] on div "Hàng sắp về" at bounding box center [128, 654] width 257 height 33
